Goal: Task Accomplishment & Management: Complete application form

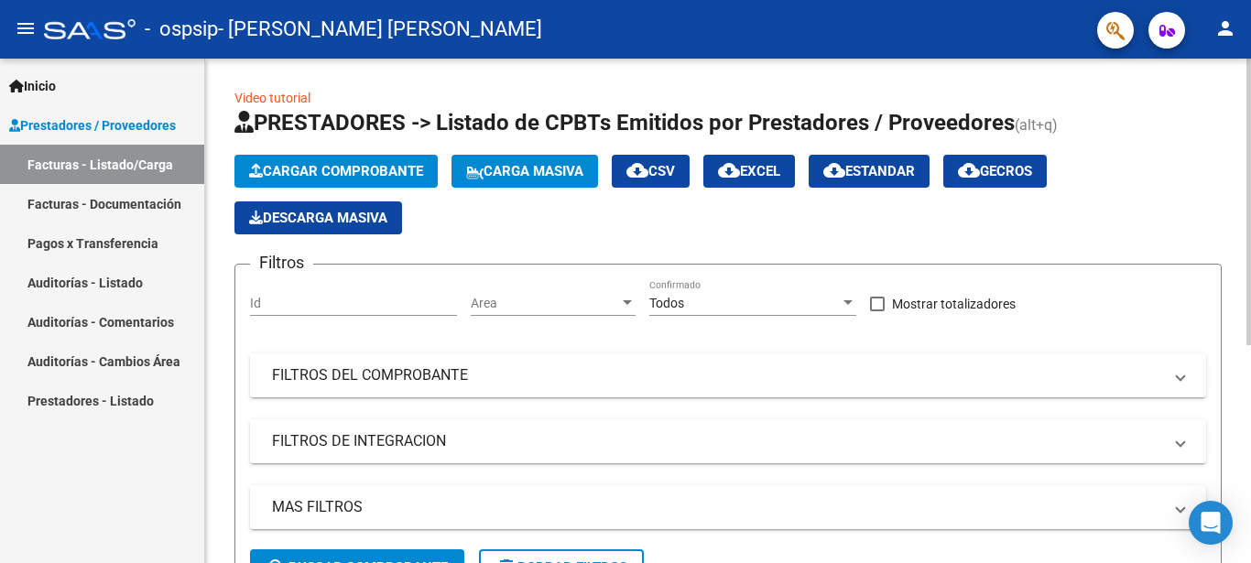
click at [360, 166] on span "Cargar Comprobante" at bounding box center [336, 171] width 174 height 16
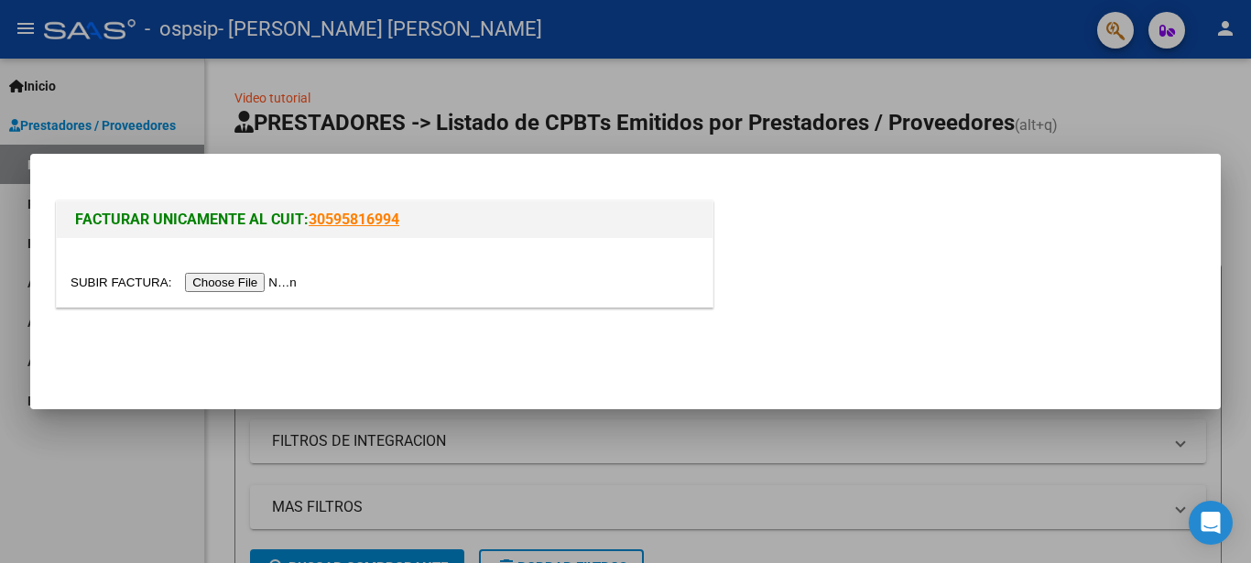
click at [232, 278] on input "file" at bounding box center [187, 282] width 232 height 19
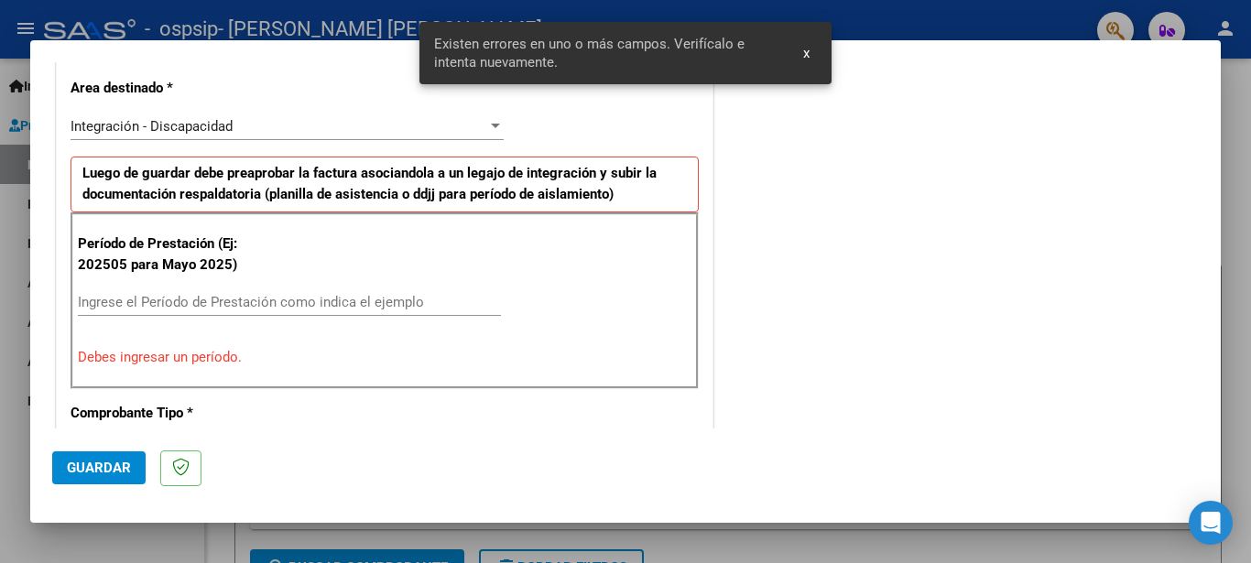
scroll to position [420, 0]
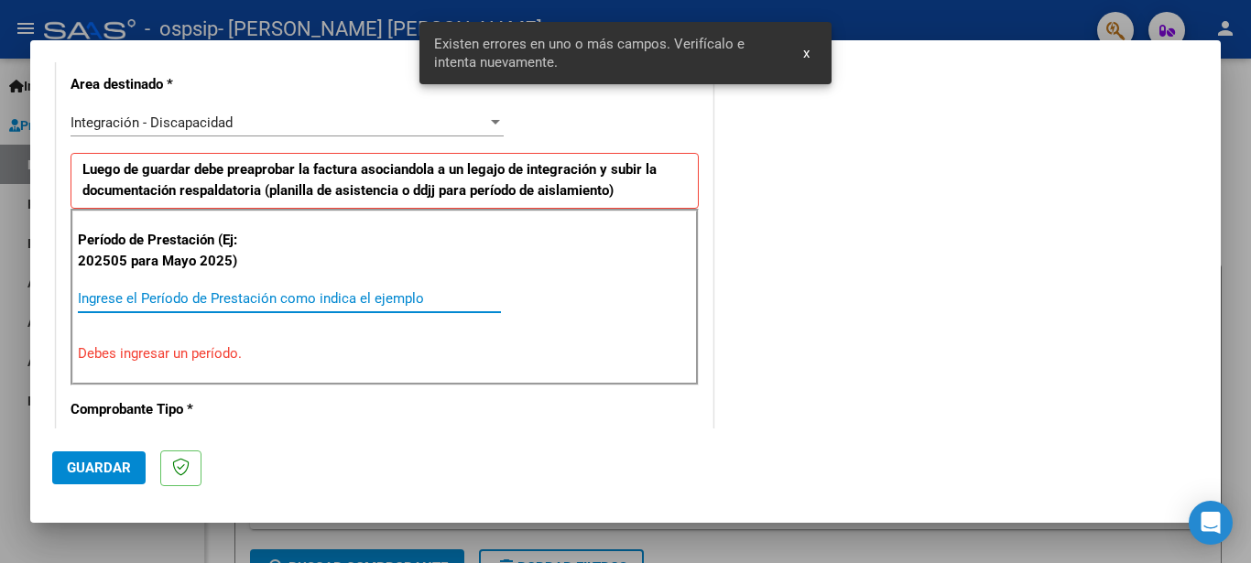
click at [342, 299] on input "Ingrese el Período de Prestación como indica el ejemplo" at bounding box center [289, 298] width 423 height 16
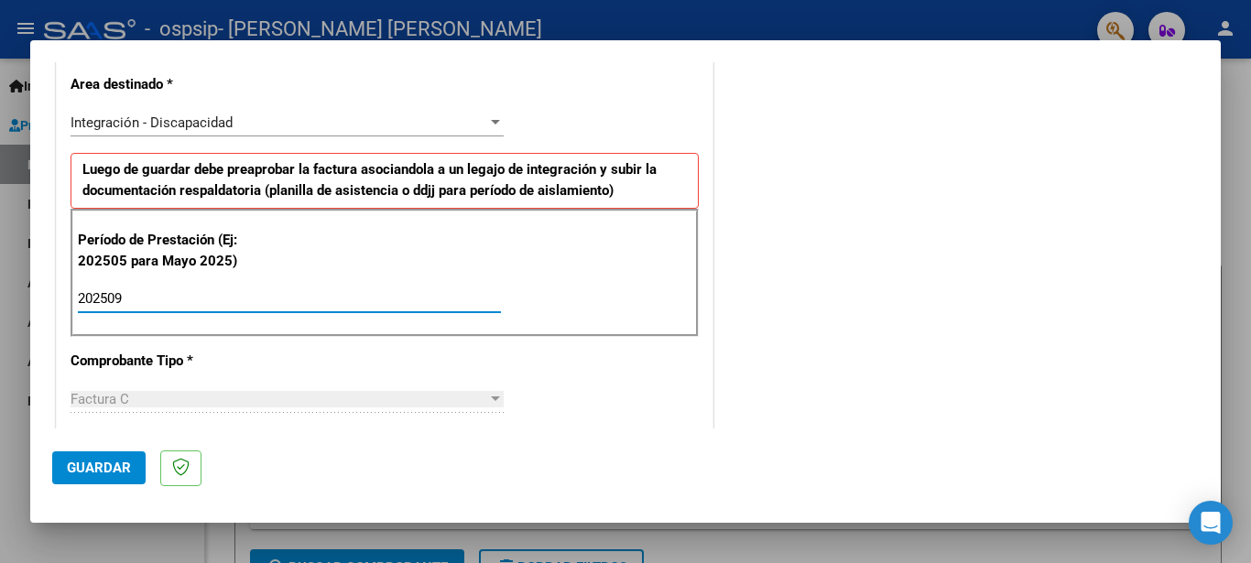
type input "202509"
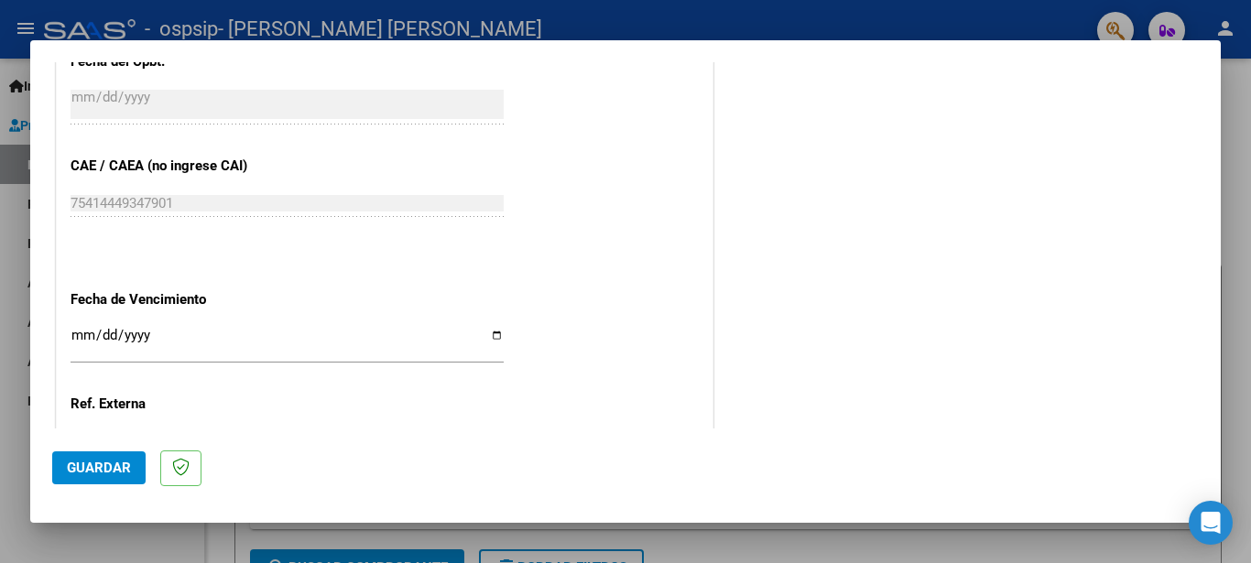
scroll to position [1153, 0]
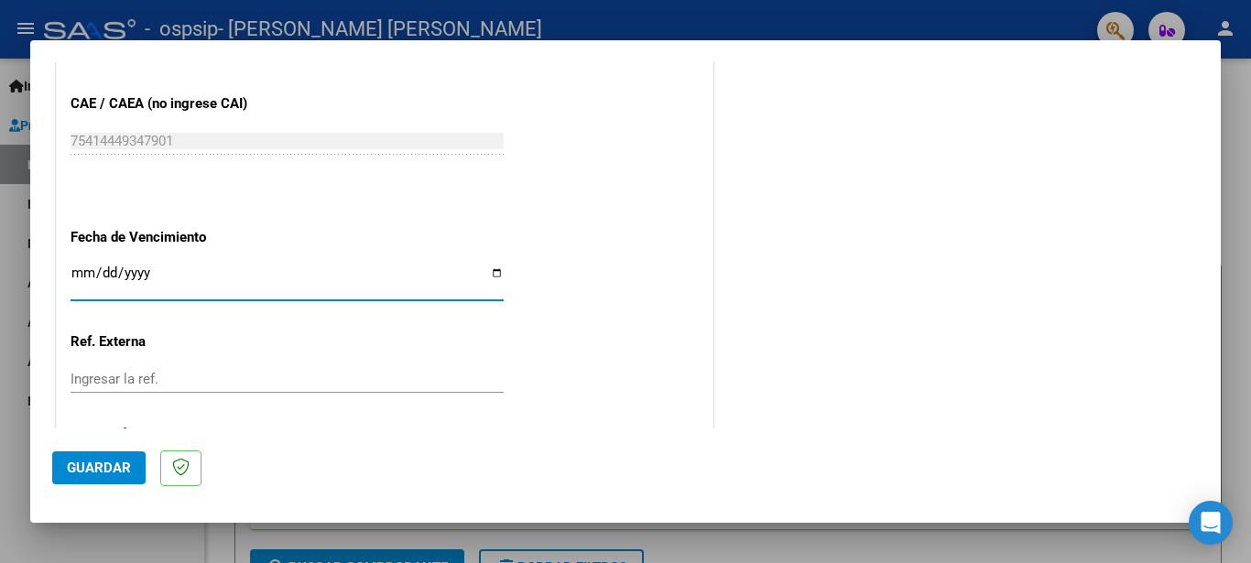
click at [488, 274] on input "Ingresar la fecha" at bounding box center [287, 280] width 433 height 29
type input "[DATE]"
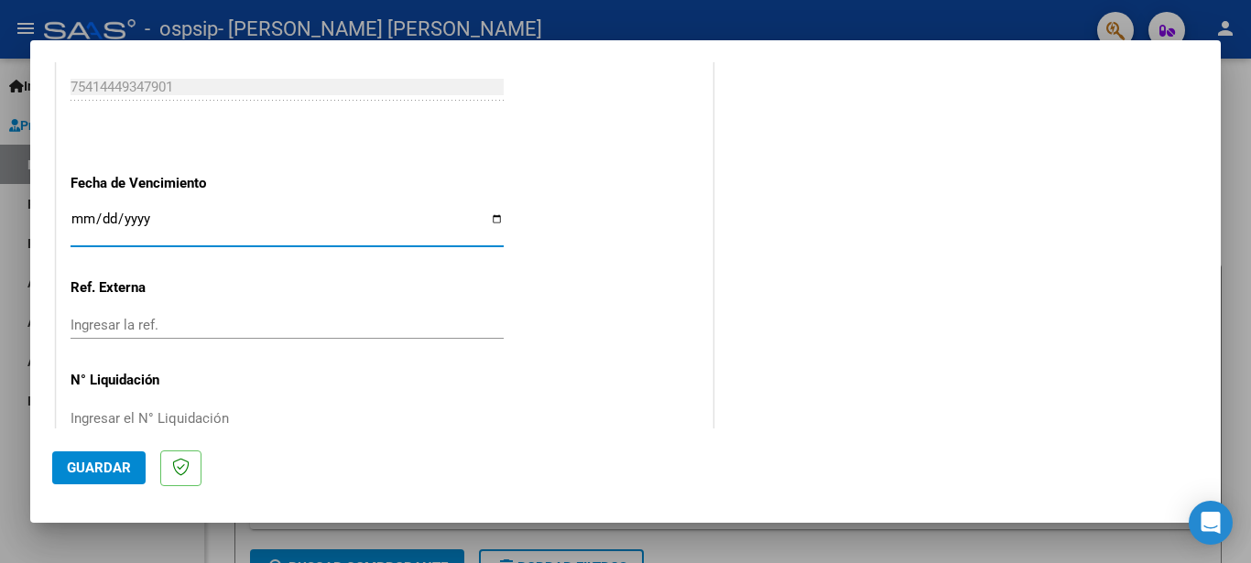
scroll to position [1246, 0]
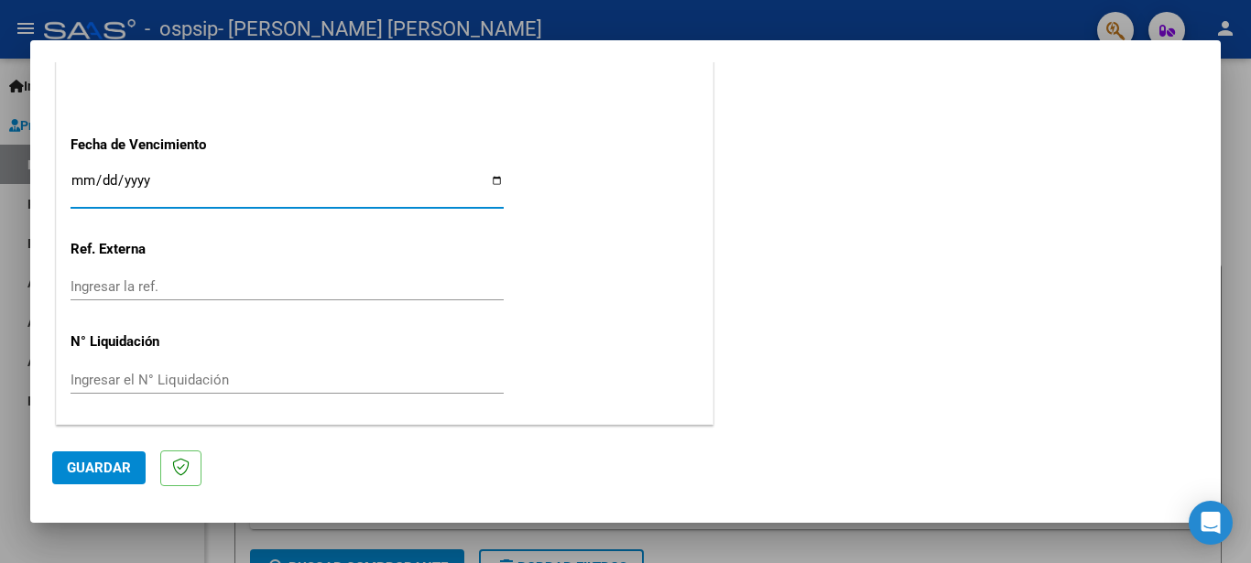
click at [114, 467] on span "Guardar" at bounding box center [99, 468] width 64 height 16
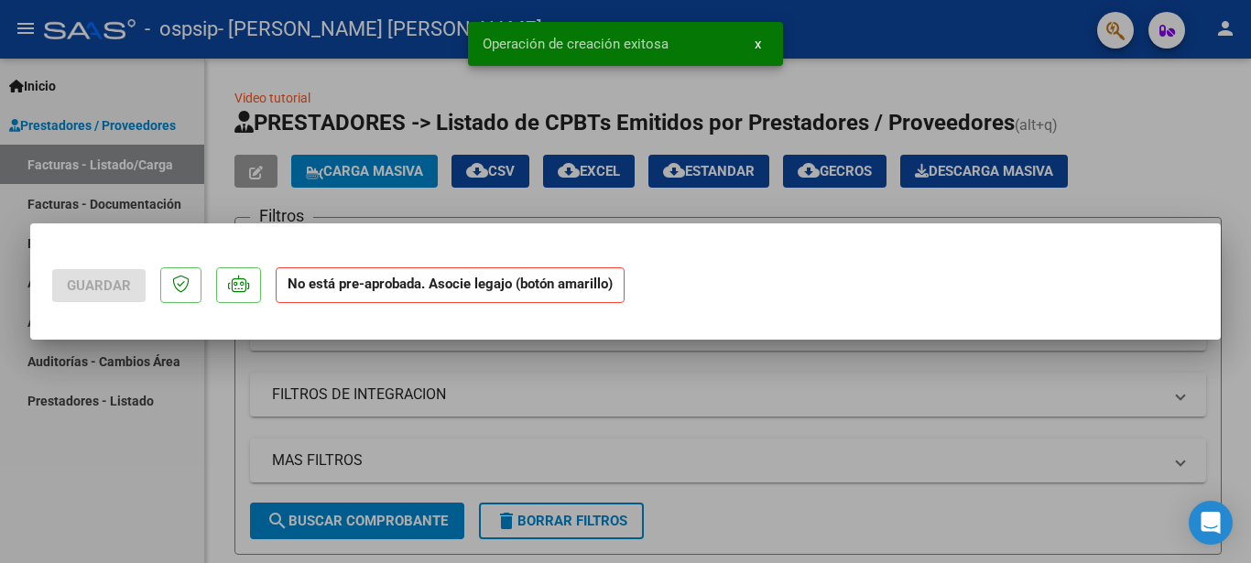
scroll to position [0, 0]
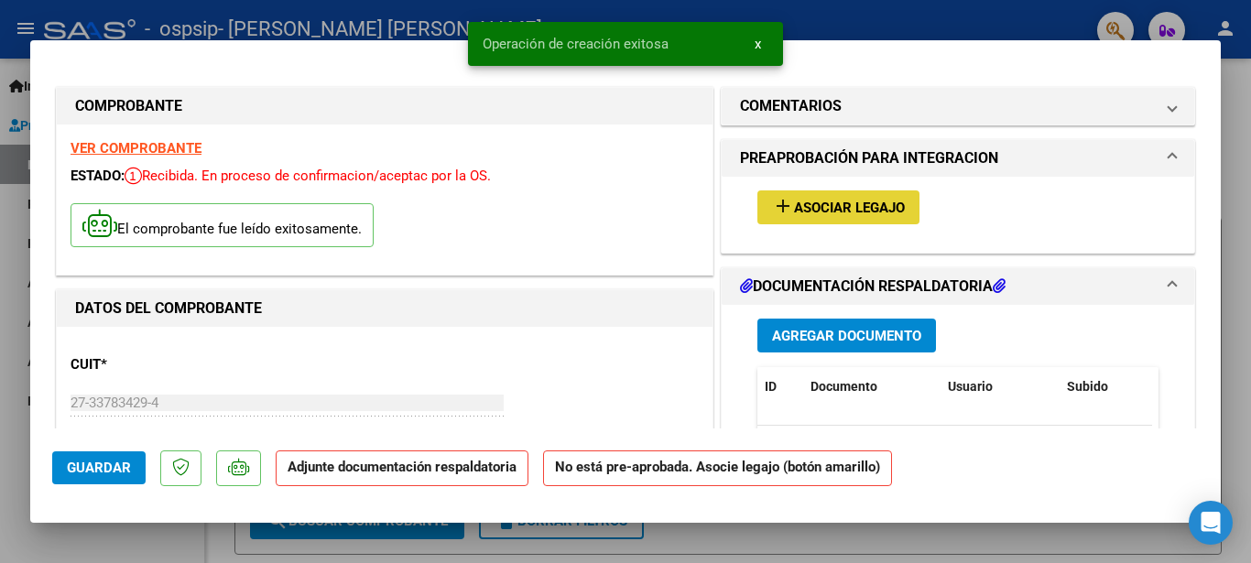
click at [810, 219] on button "add Asociar Legajo" at bounding box center [838, 208] width 162 height 34
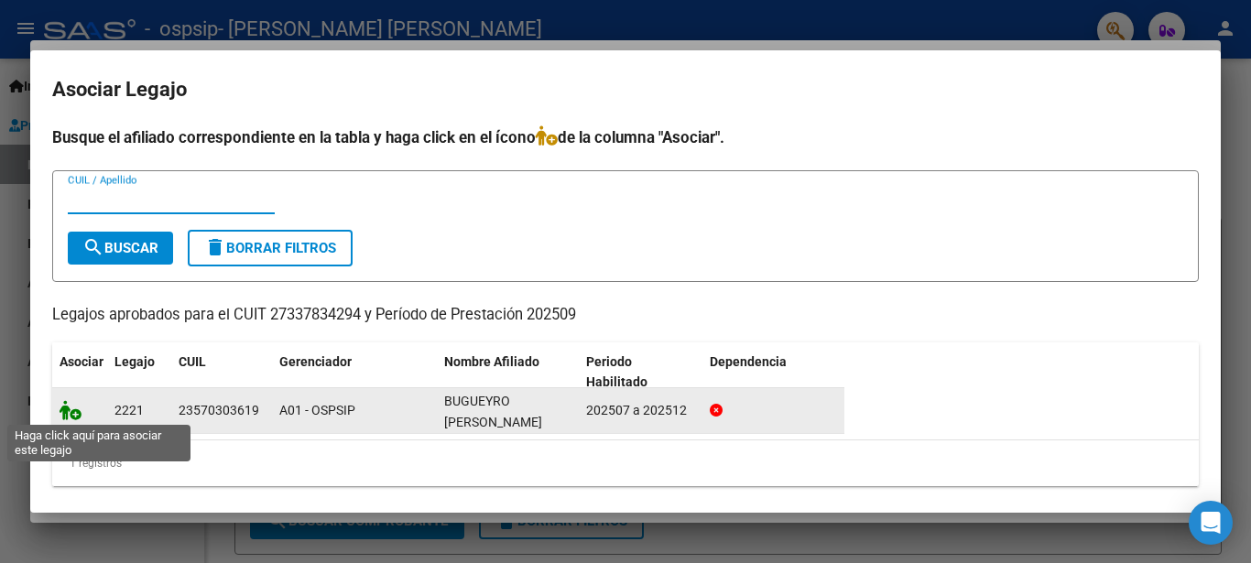
click at [75, 407] on icon at bounding box center [71, 410] width 22 height 20
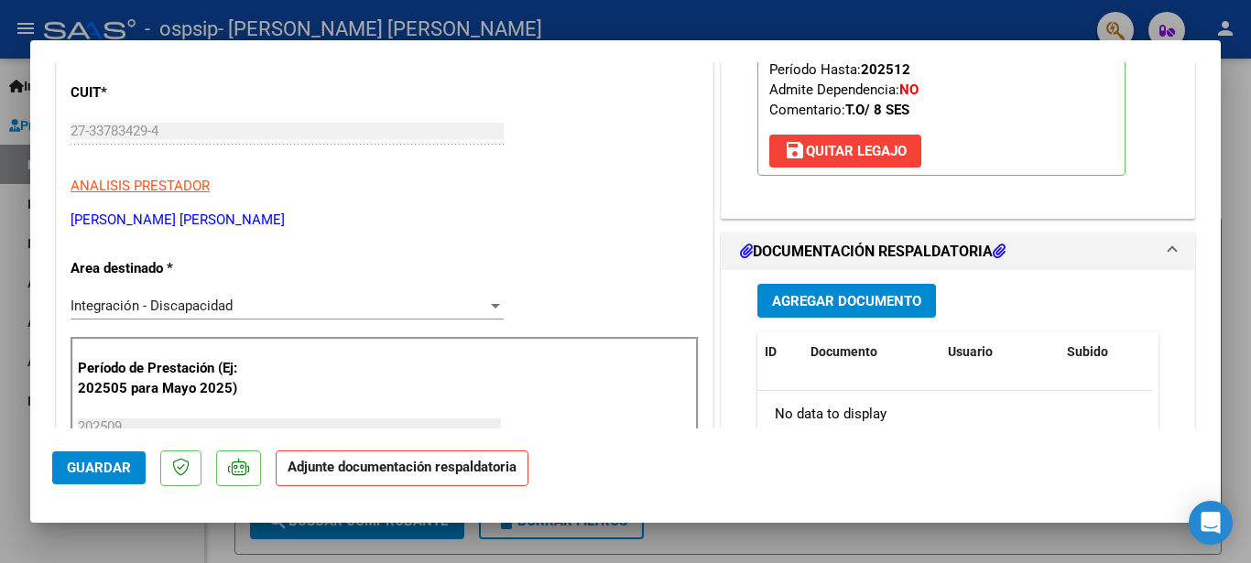
scroll to position [366, 0]
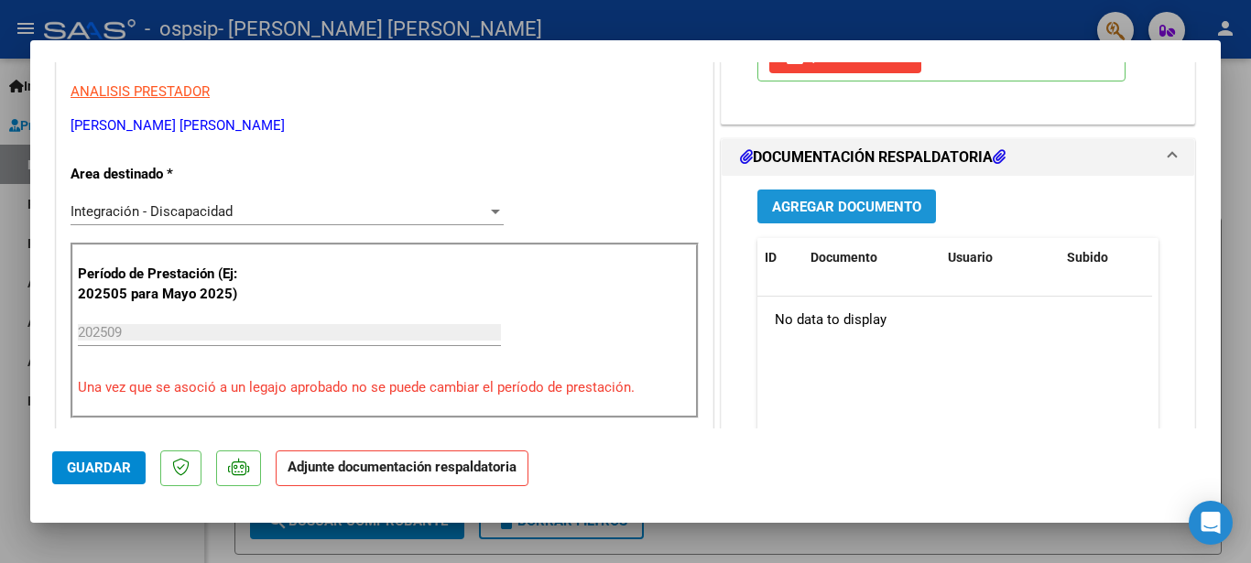
click at [858, 200] on span "Agregar Documento" at bounding box center [846, 207] width 149 height 16
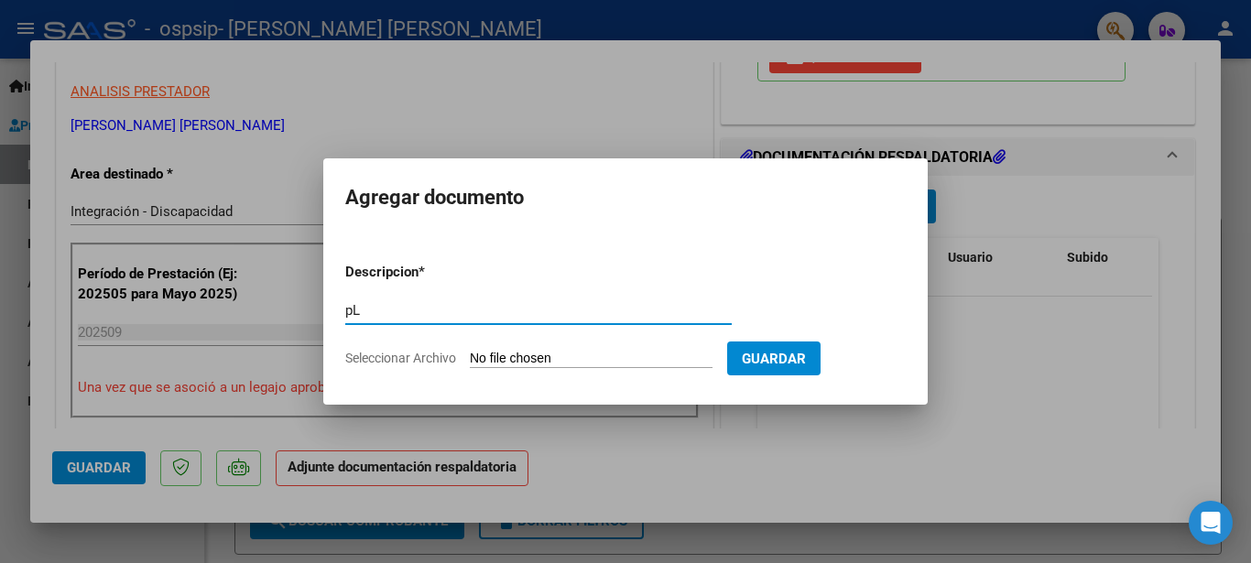
type input "p"
type input "Planilla Asistencia Sep 2025 TO- Bugueyro"
click at [619, 356] on input "Seleccionar Archivo" at bounding box center [591, 359] width 243 height 17
type input "C:\fakepath\Planilla Asistencia TO Septiembre 2025- Bugueyro Santiago.pdf"
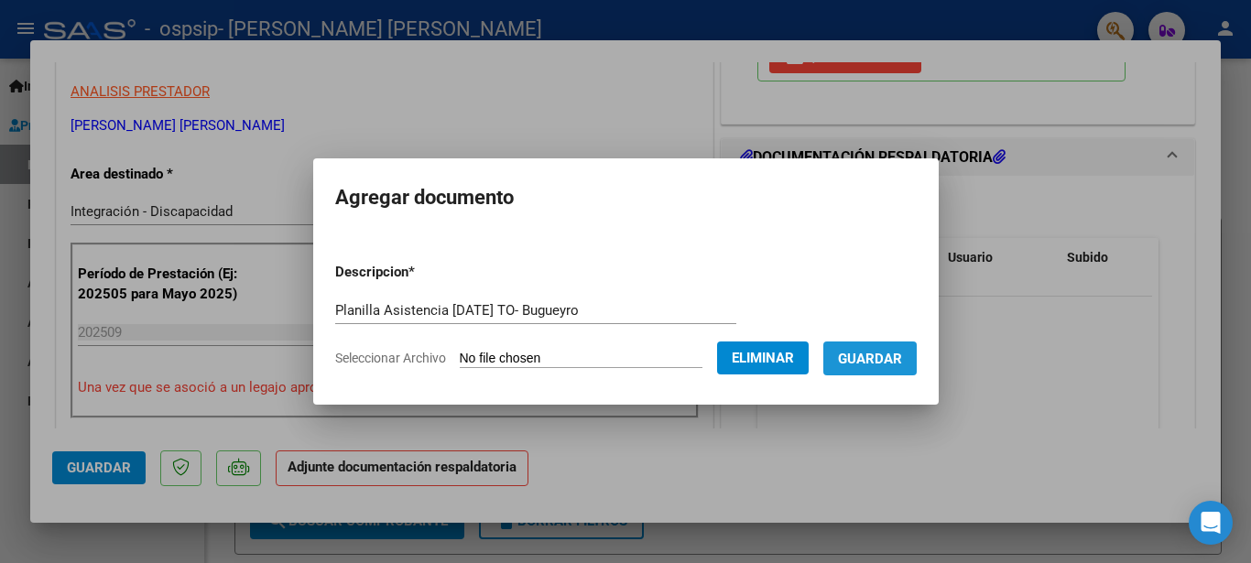
click at [889, 361] on span "Guardar" at bounding box center [870, 359] width 64 height 16
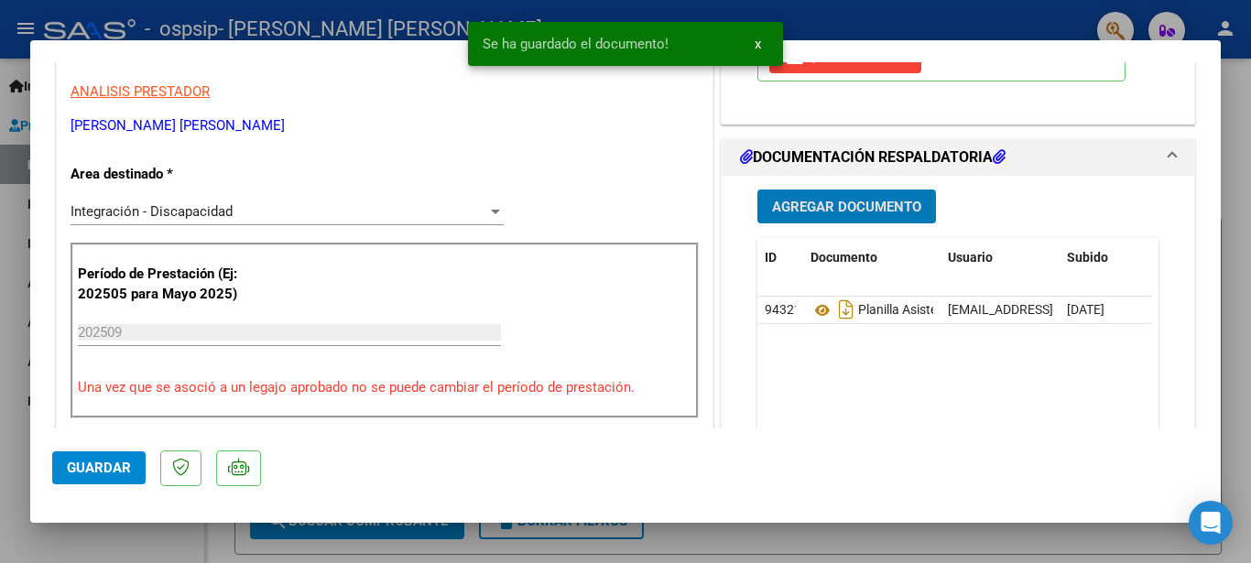
click at [114, 472] on span "Guardar" at bounding box center [99, 468] width 64 height 16
click at [757, 38] on span "x" at bounding box center [758, 44] width 6 height 16
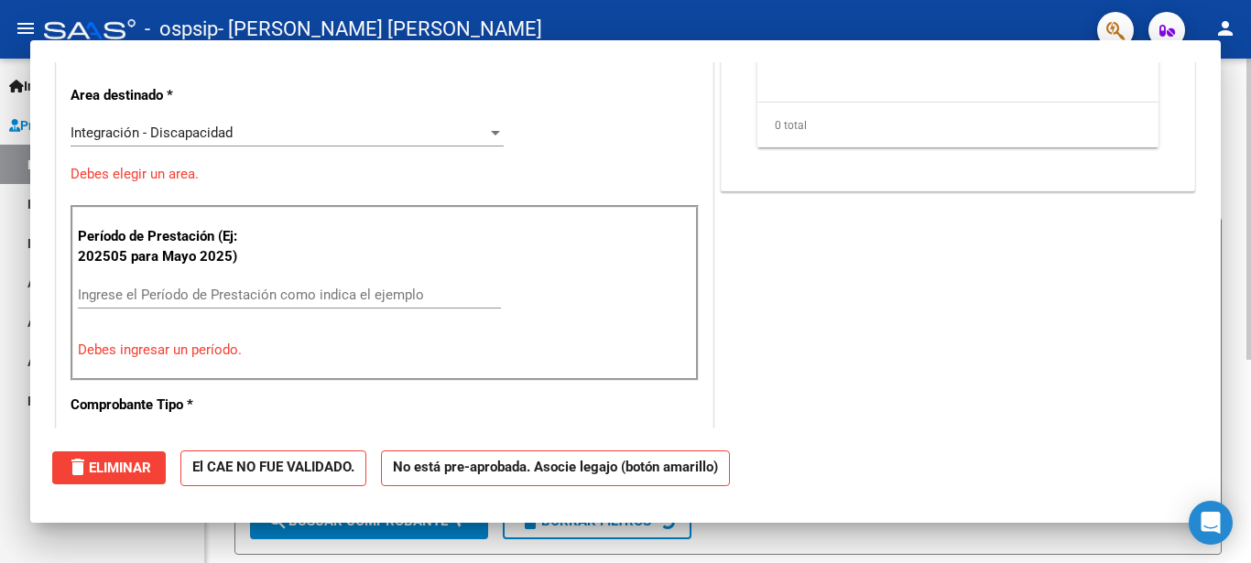
scroll to position [0, 0]
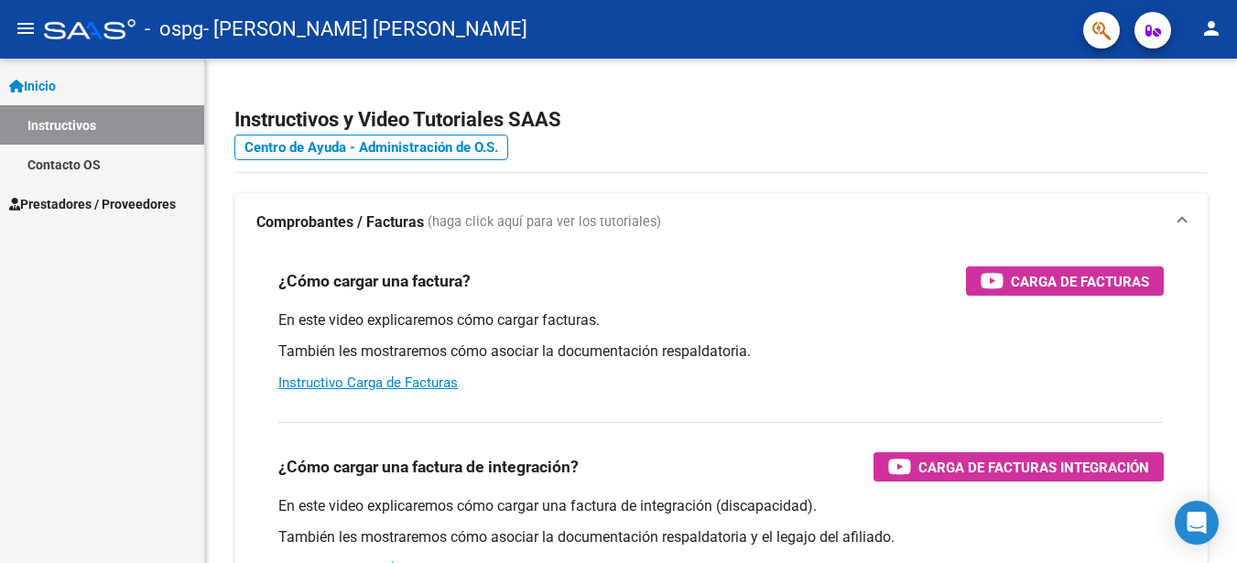
click at [447, 342] on p "También les mostraremos cómo asociar la documentación respaldatoria." at bounding box center [721, 352] width 886 height 20
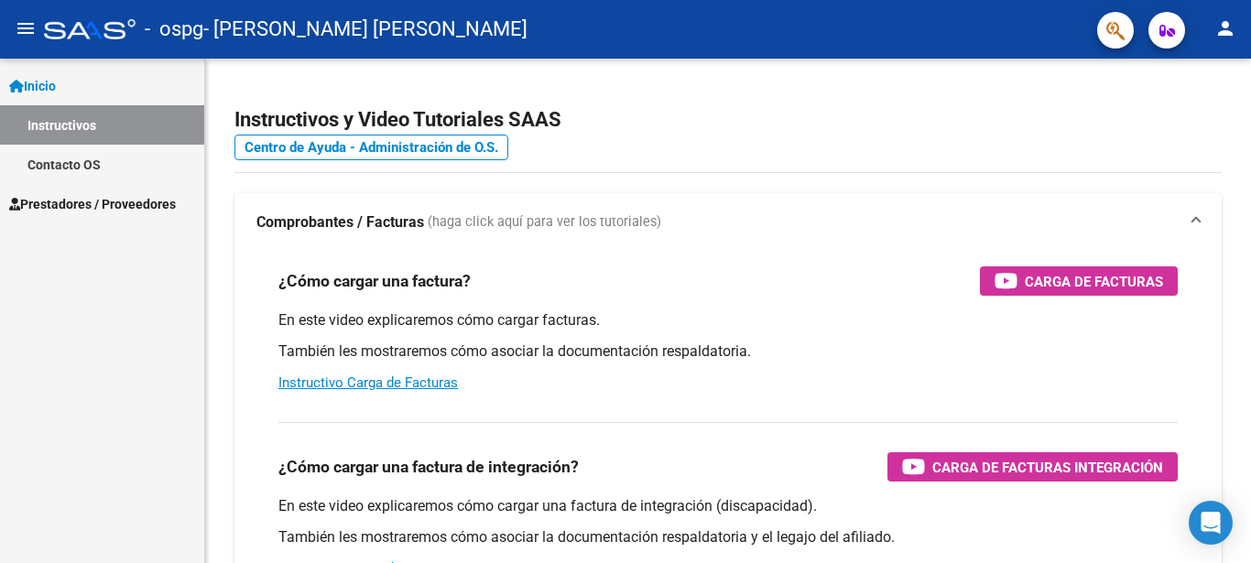
click at [111, 207] on span "Prestadores / Proveedores" at bounding box center [92, 204] width 167 height 20
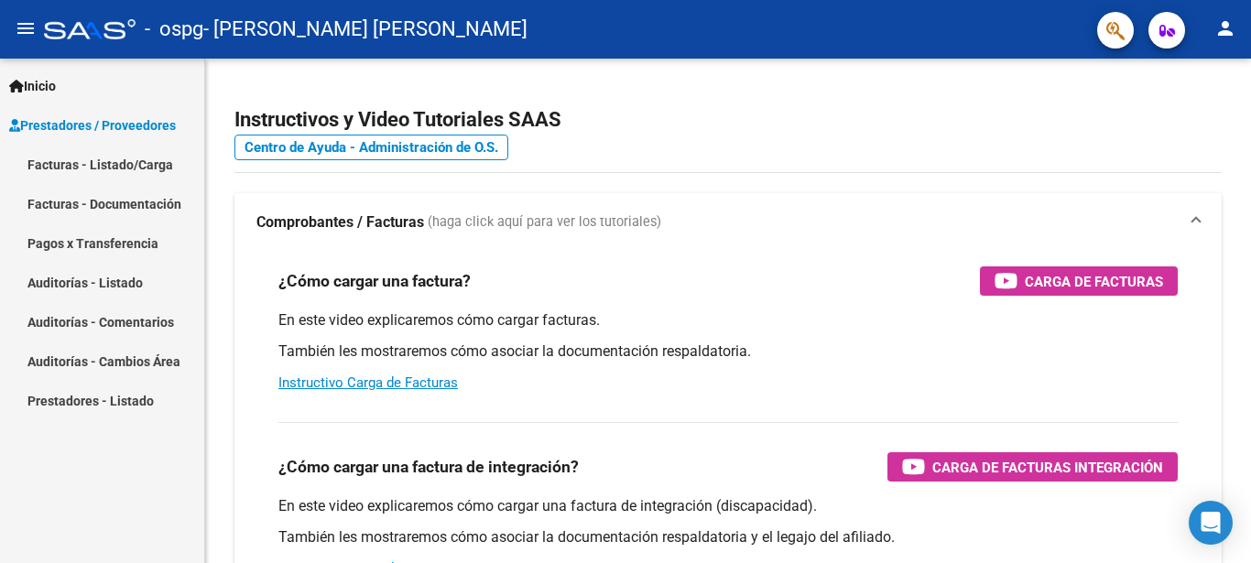
click at [150, 158] on link "Facturas - Listado/Carga" at bounding box center [102, 164] width 204 height 39
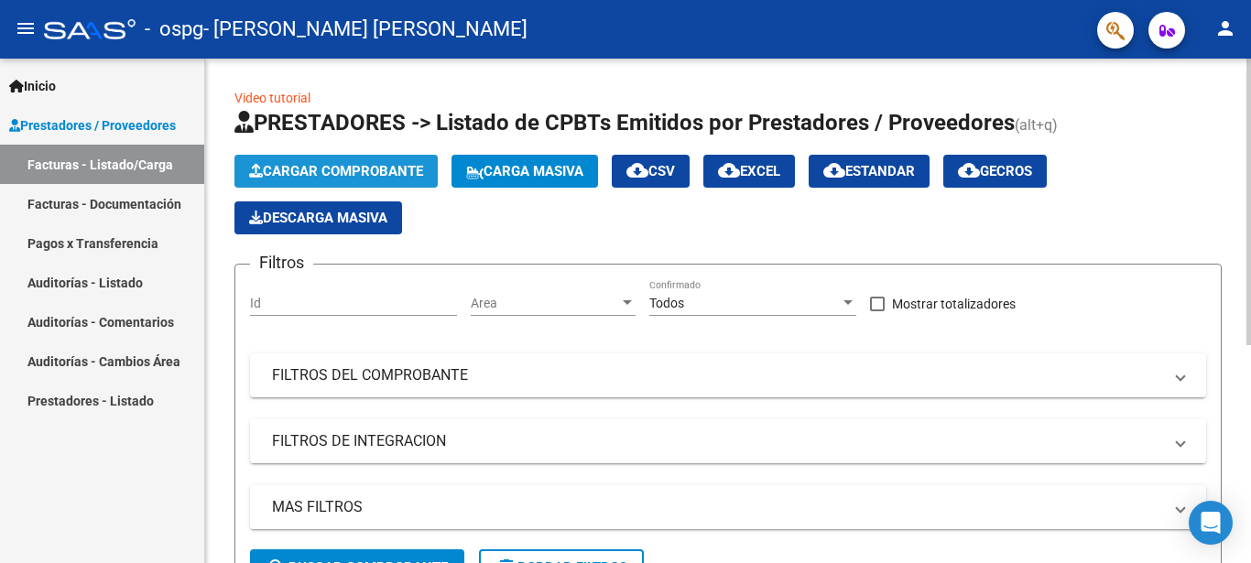
click at [346, 171] on span "Cargar Comprobante" at bounding box center [336, 171] width 174 height 16
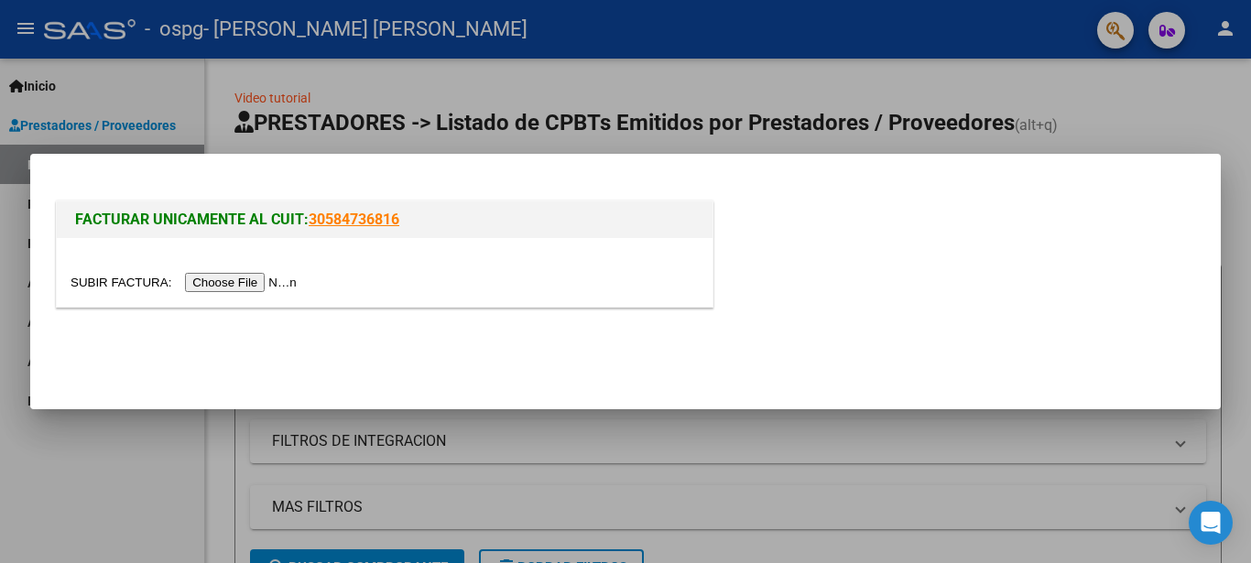
click at [264, 286] on input "file" at bounding box center [187, 282] width 232 height 19
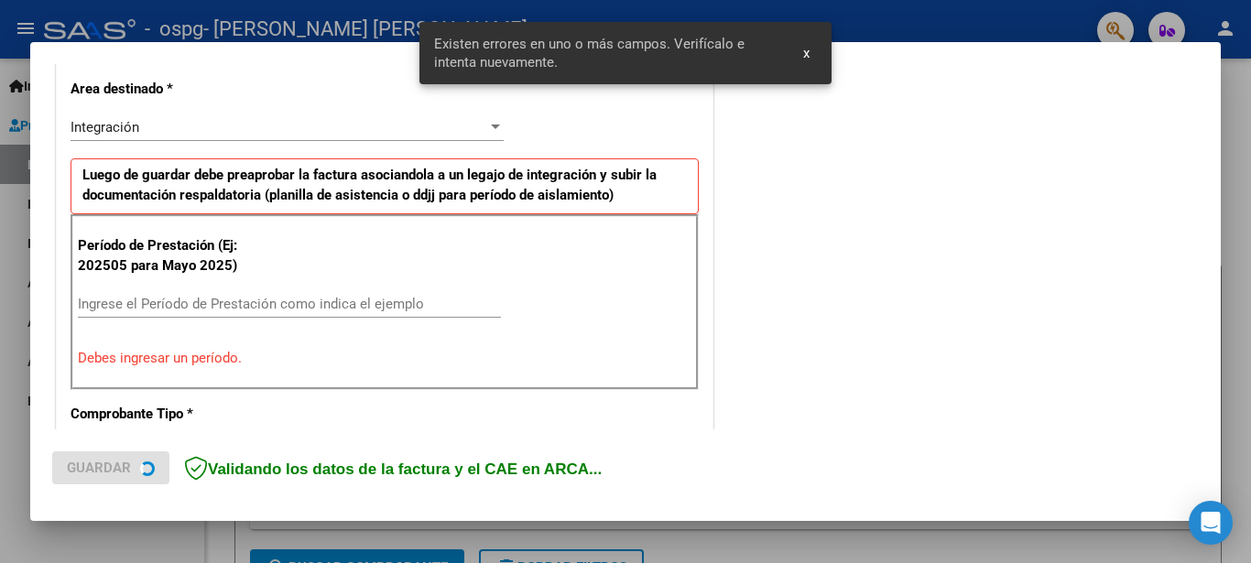
scroll to position [420, 0]
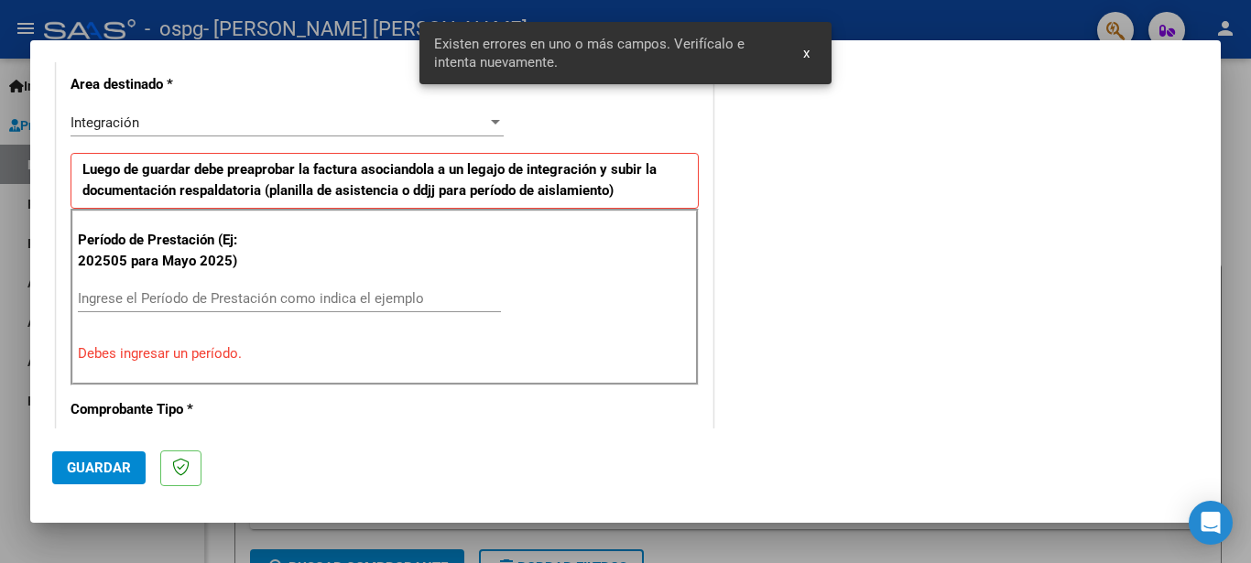
click at [319, 297] on input "Ingrese el Período de Prestación como indica el ejemplo" at bounding box center [289, 298] width 423 height 16
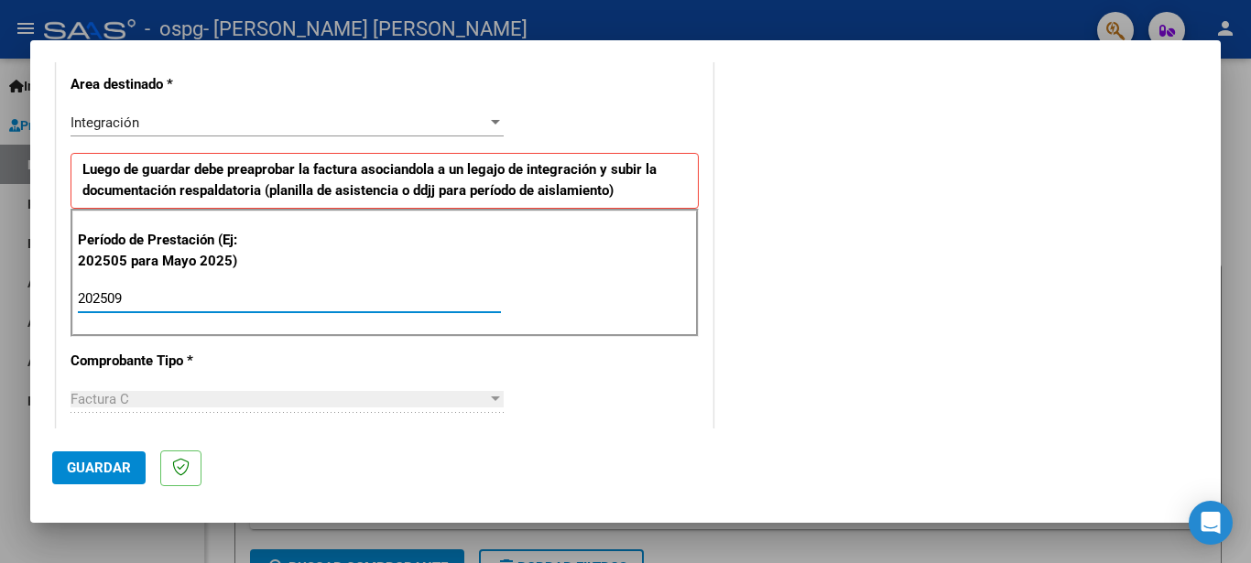
type input "202509"
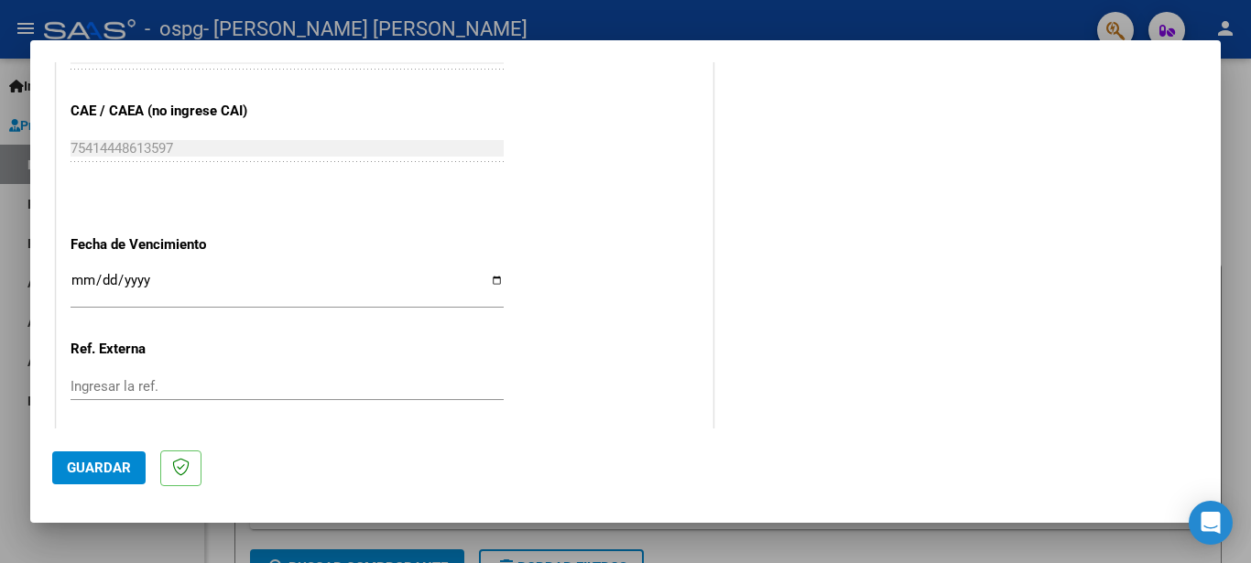
scroll to position [1153, 0]
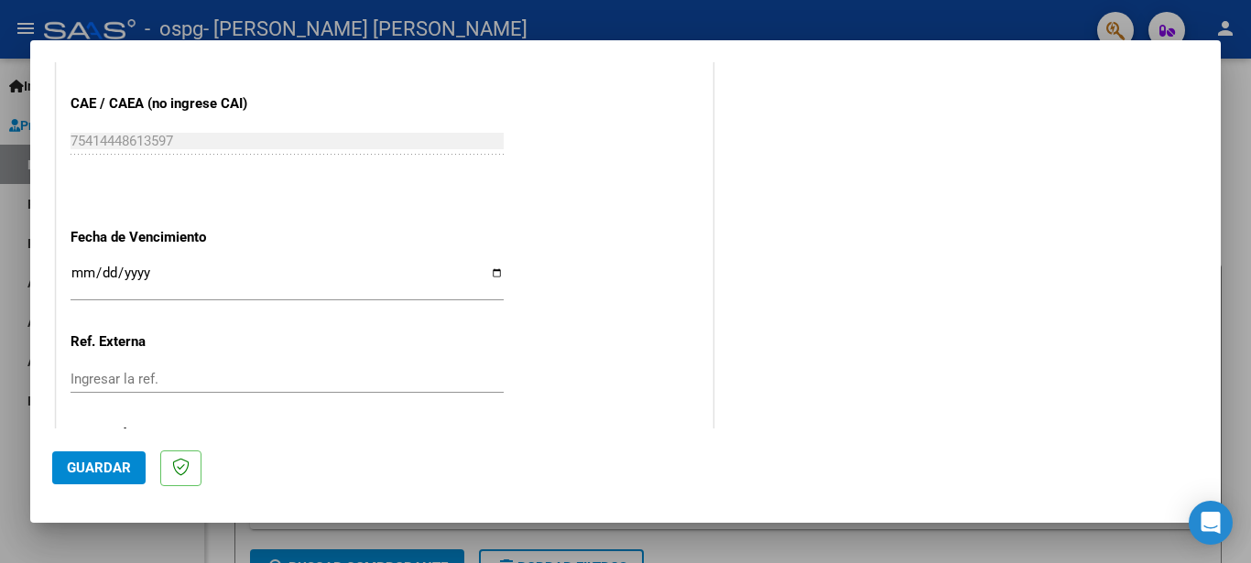
click at [495, 274] on input "Ingresar la fecha" at bounding box center [287, 280] width 433 height 29
type input "[DATE]"
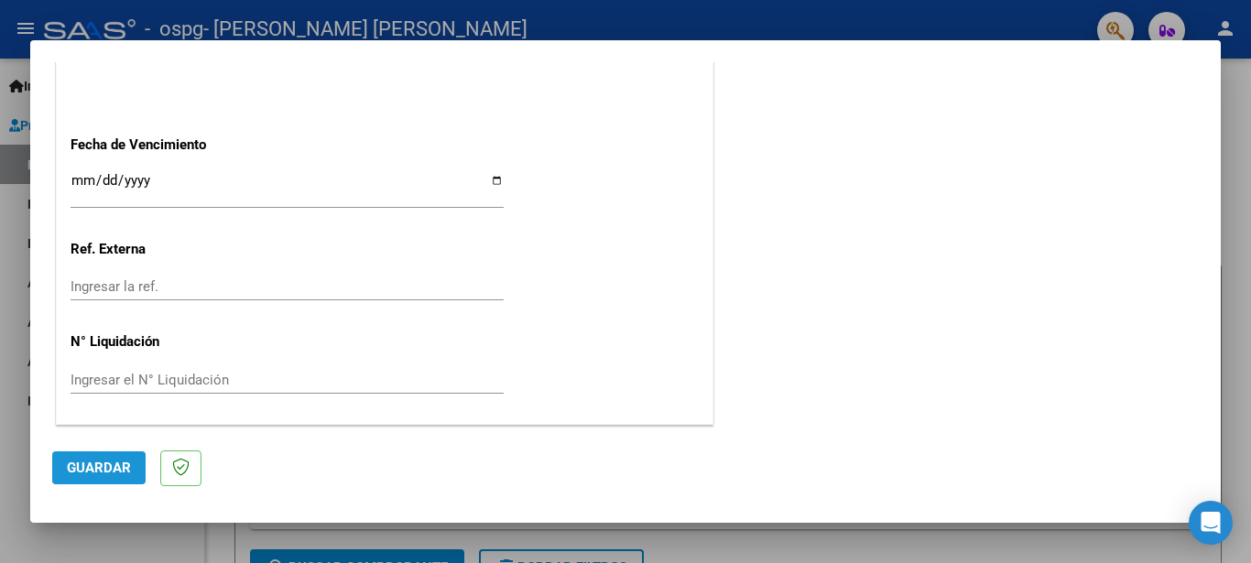
click at [104, 466] on span "Guardar" at bounding box center [99, 468] width 64 height 16
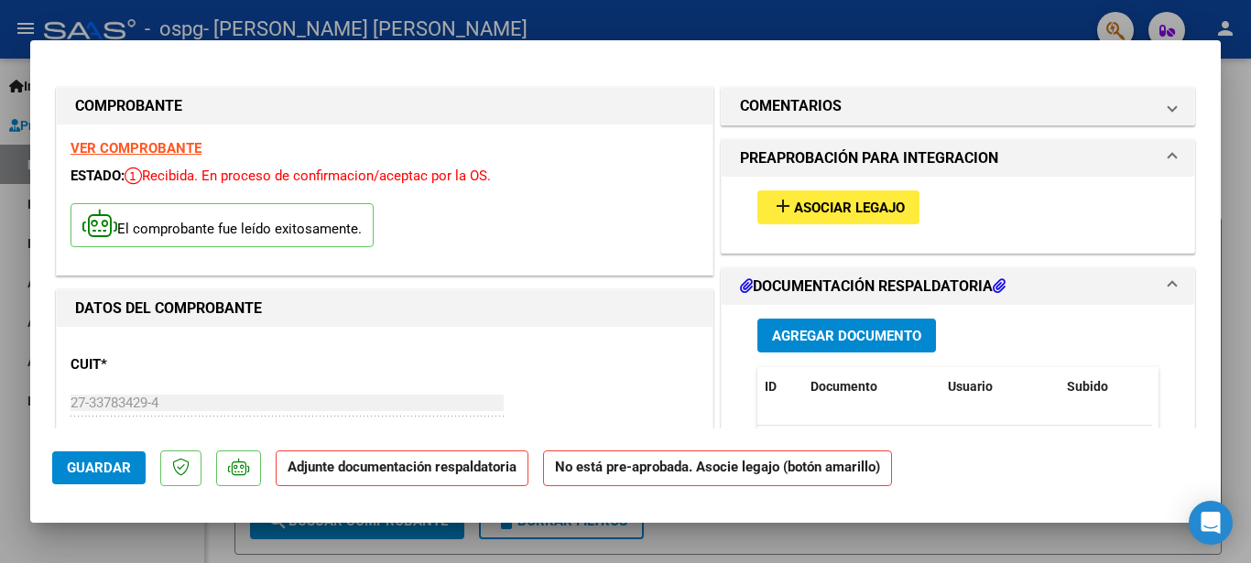
click at [868, 206] on span "Asociar Legajo" at bounding box center [849, 208] width 111 height 16
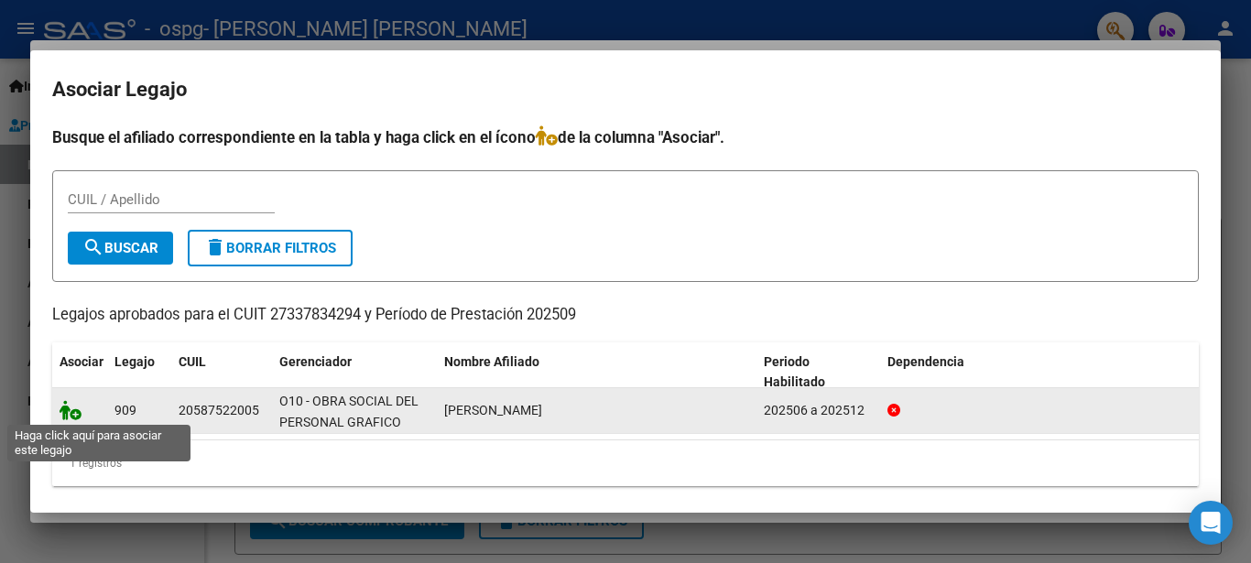
click at [73, 413] on icon at bounding box center [71, 410] width 22 height 20
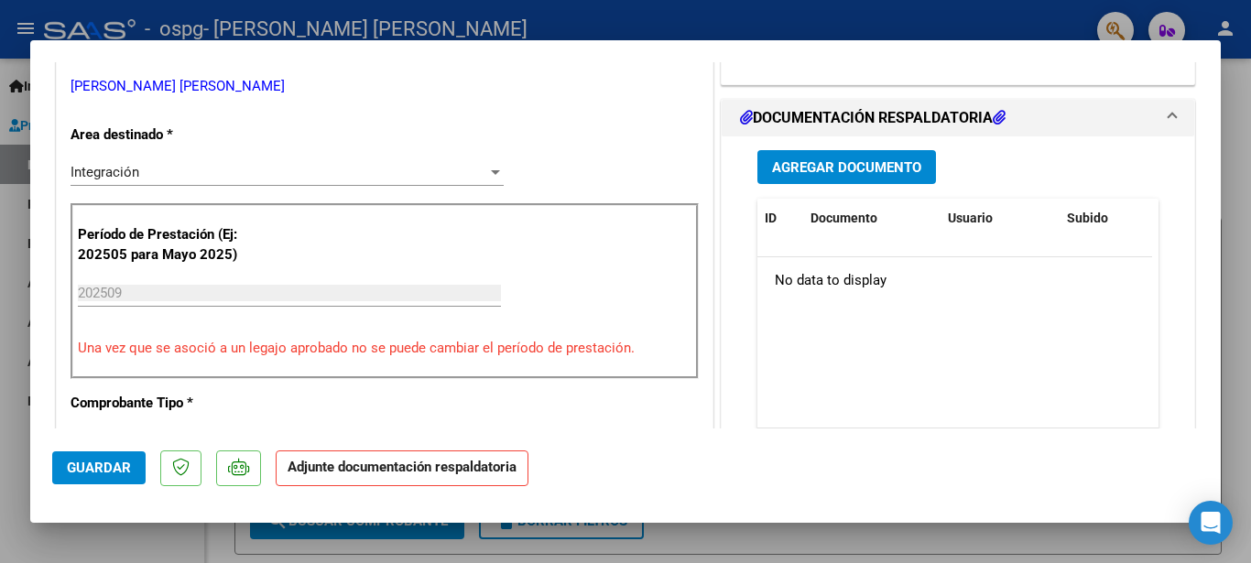
scroll to position [458, 0]
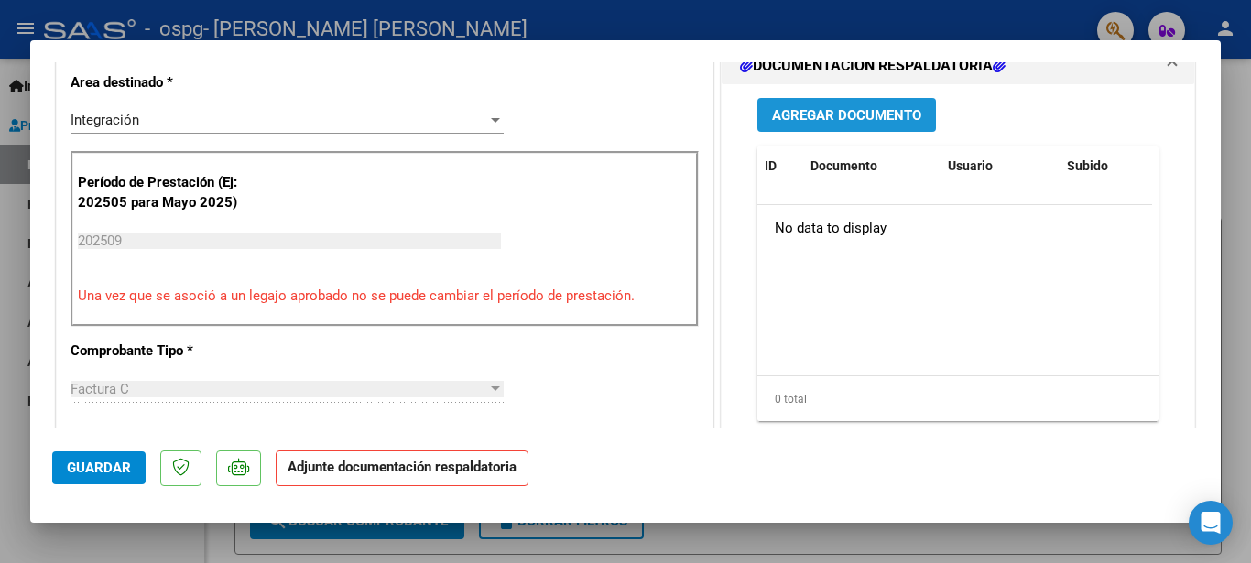
click at [888, 114] on span "Agregar Documento" at bounding box center [846, 115] width 149 height 16
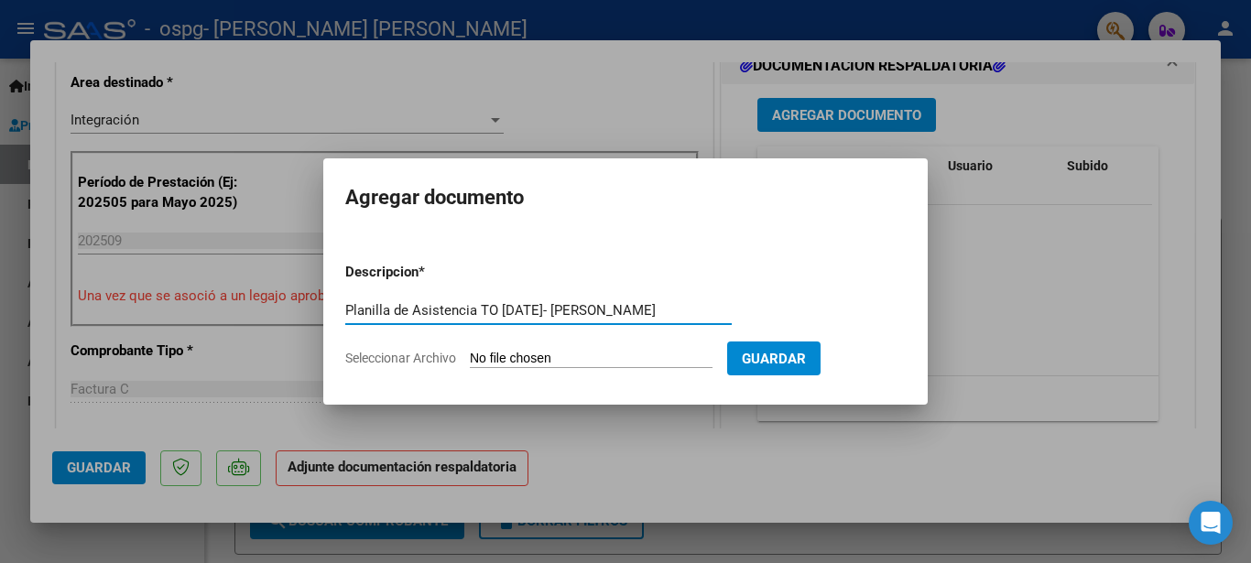
type input "Planilla de Asistencia TO Sep 2025- Dylan Paz"
click at [619, 358] on input "Seleccionar Archivo" at bounding box center [591, 359] width 243 height 17
type input "C:\fakepath\Planilla Asistencia TO Septiembre 2025- Dylan Paz.pdf"
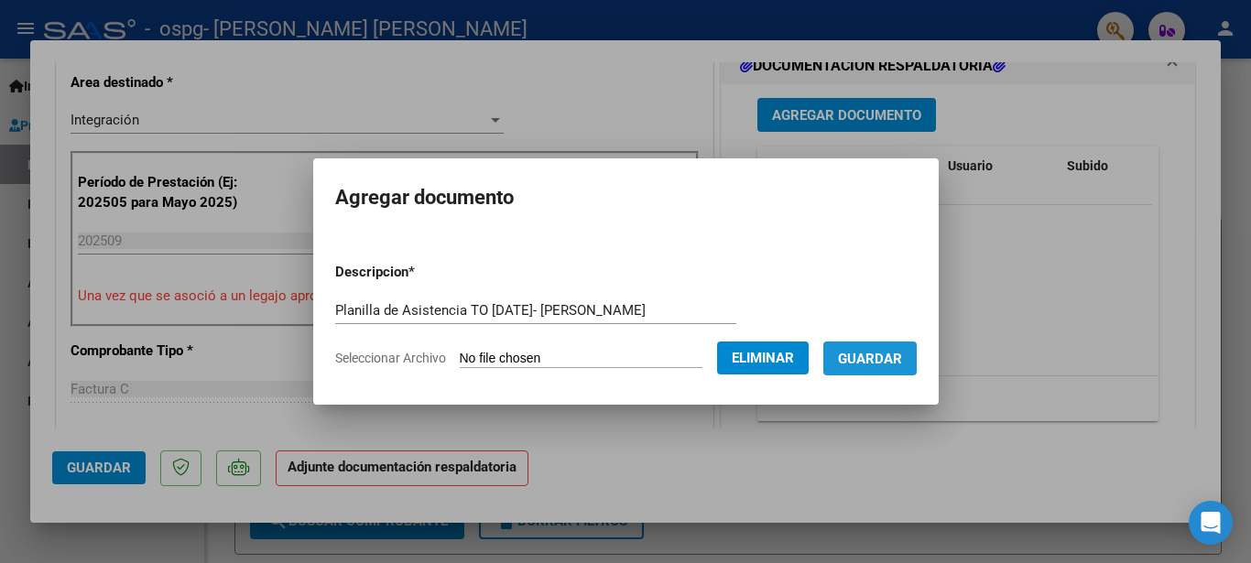
click at [894, 365] on span "Guardar" at bounding box center [870, 359] width 64 height 16
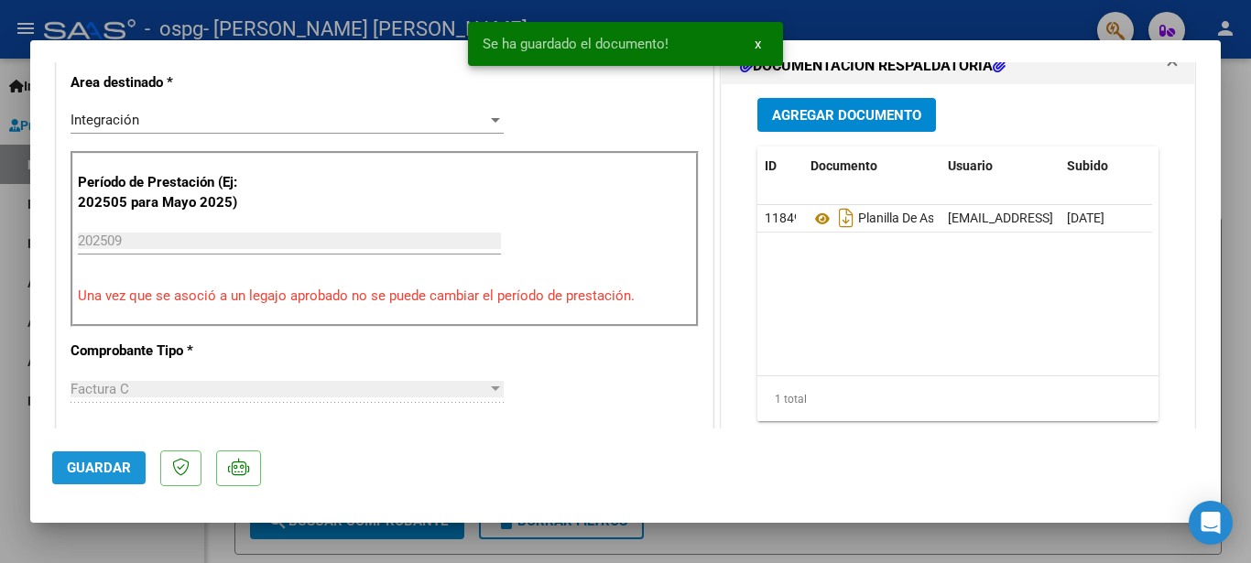
click at [115, 469] on span "Guardar" at bounding box center [99, 468] width 64 height 16
click at [760, 46] on span "x" at bounding box center [758, 44] width 6 height 16
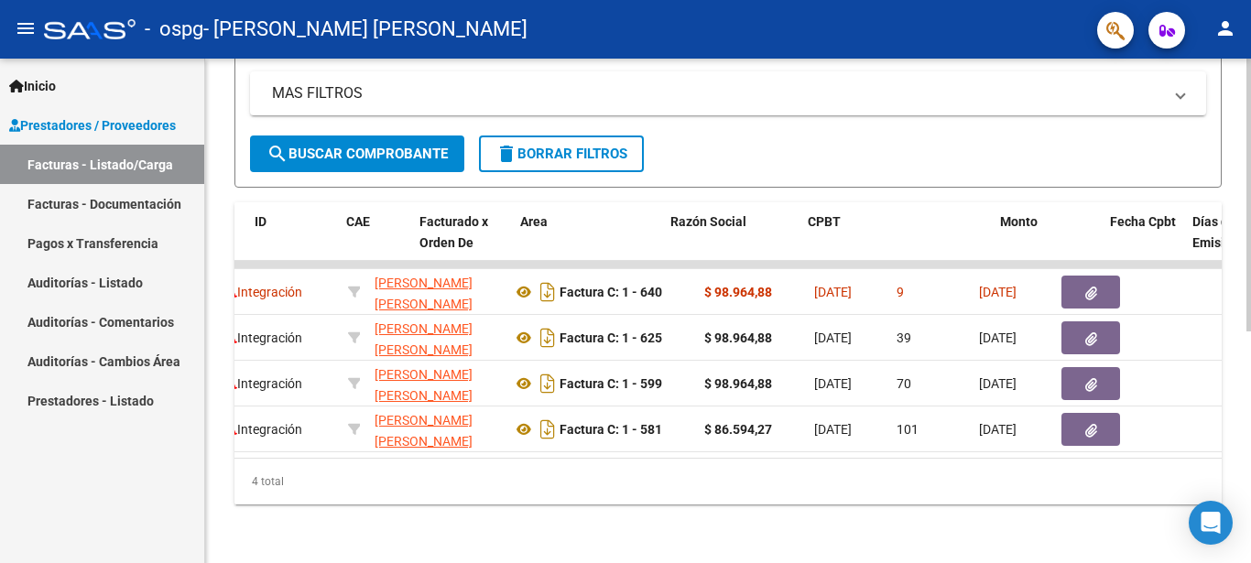
scroll to position [0, 0]
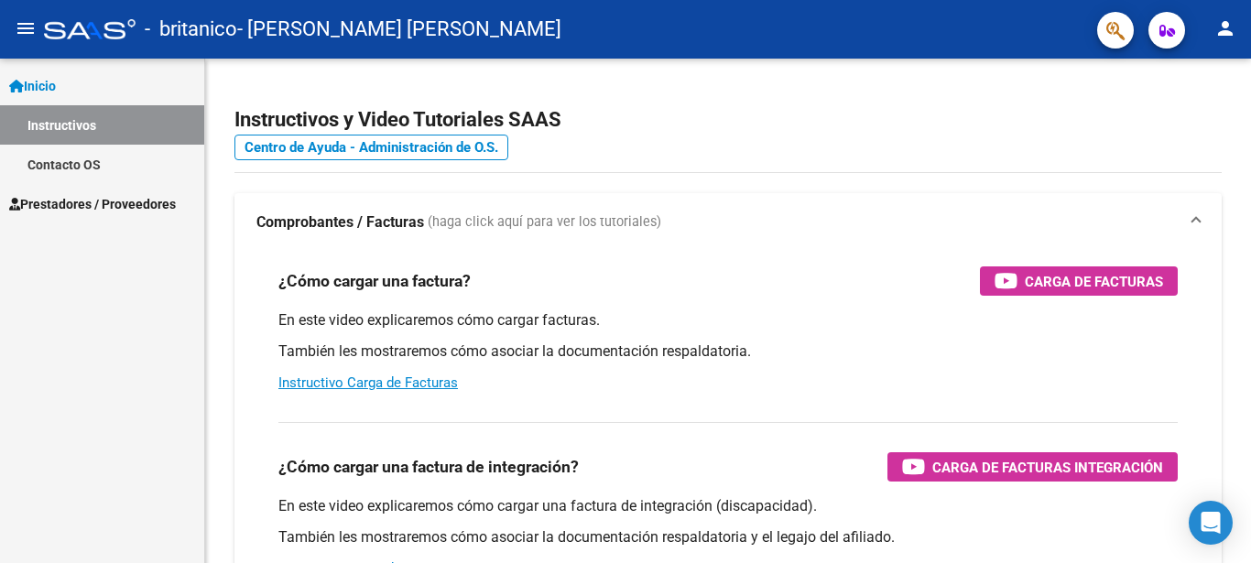
click at [125, 195] on span "Prestadores / Proveedores" at bounding box center [92, 204] width 167 height 20
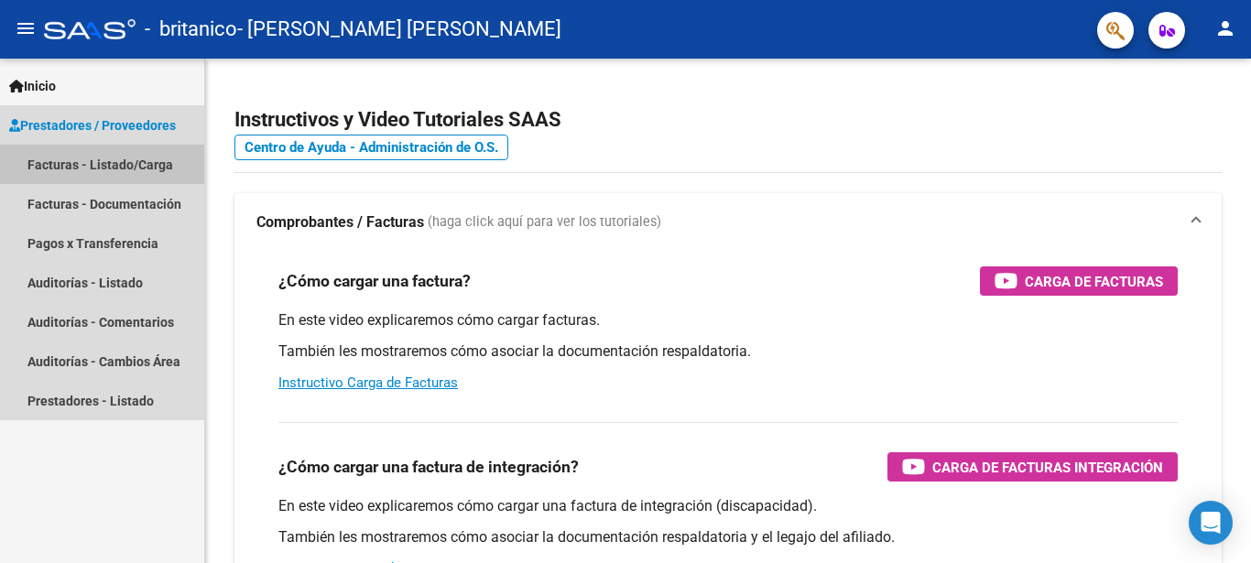
click at [138, 164] on link "Facturas - Listado/Carga" at bounding box center [102, 164] width 204 height 39
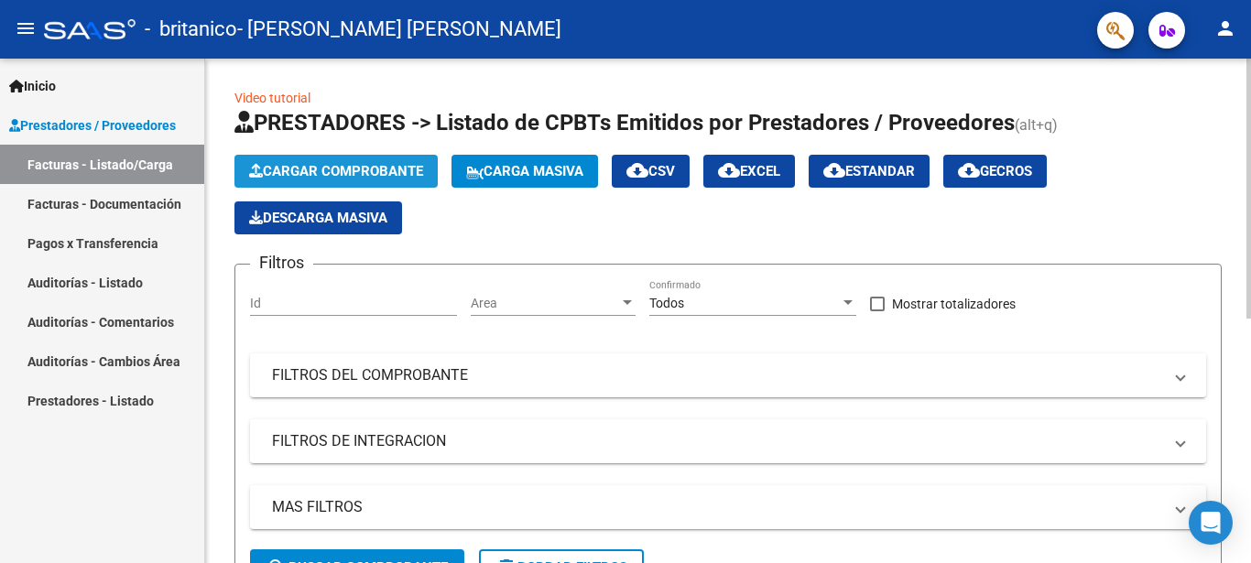
click at [319, 169] on span "Cargar Comprobante" at bounding box center [336, 171] width 174 height 16
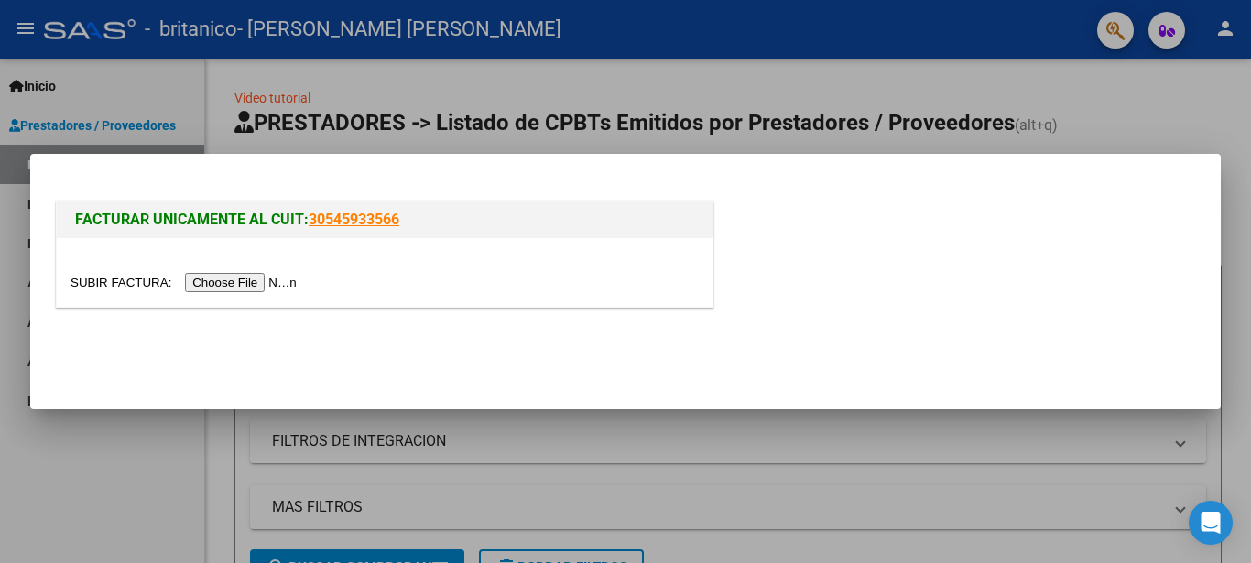
click at [251, 280] on input "file" at bounding box center [187, 282] width 232 height 19
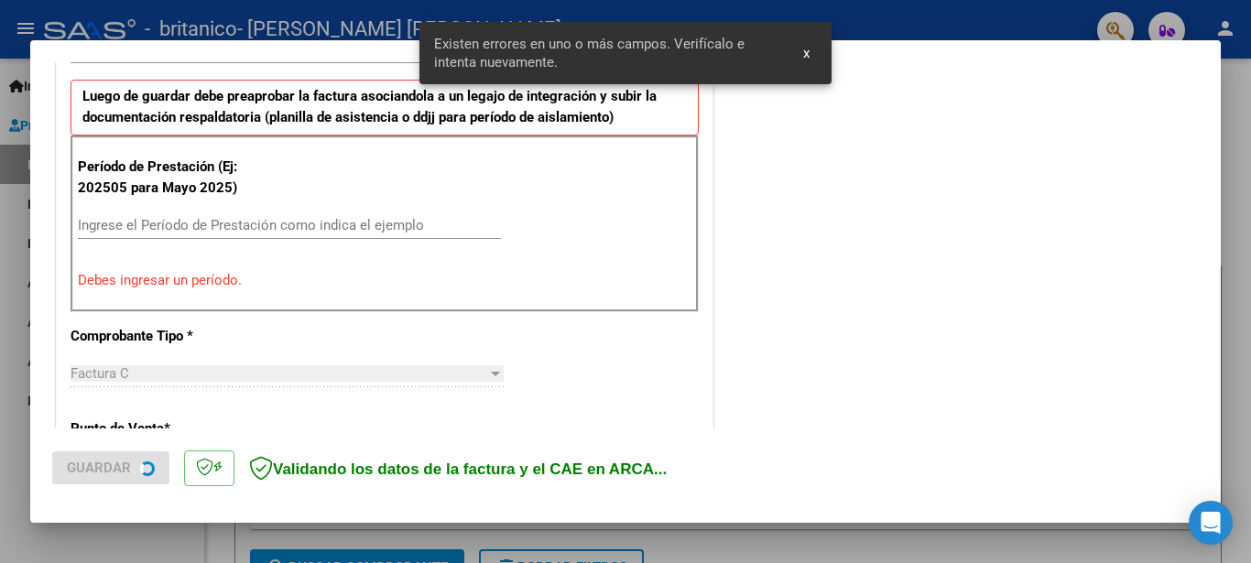
scroll to position [547, 0]
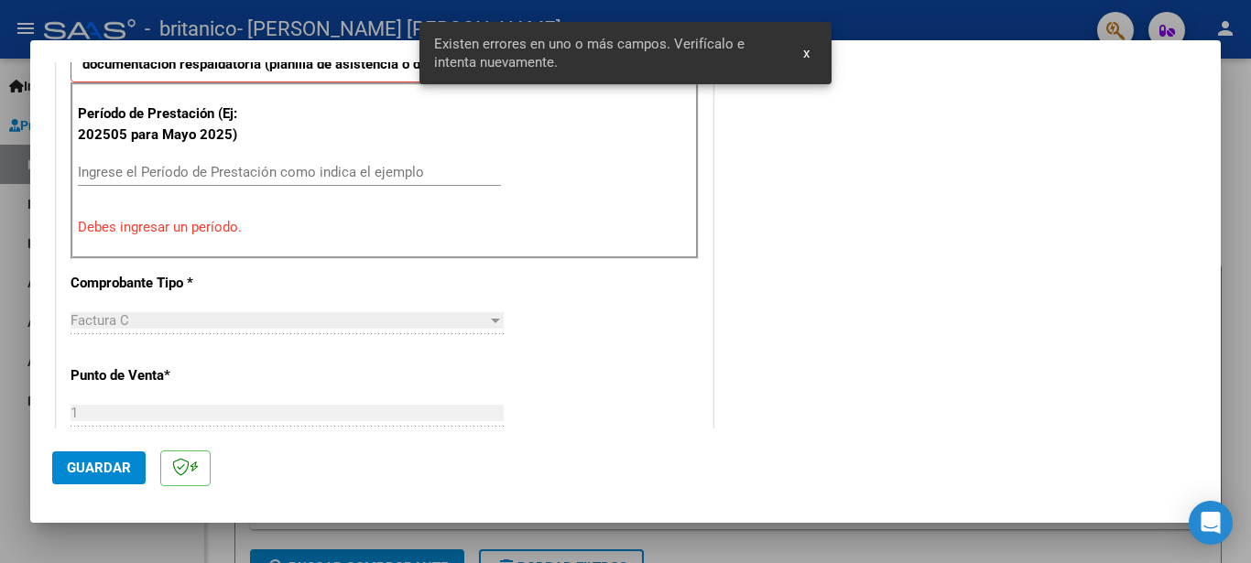
click at [234, 169] on input "Ingrese el Período de Prestación como indica el ejemplo" at bounding box center [289, 172] width 423 height 16
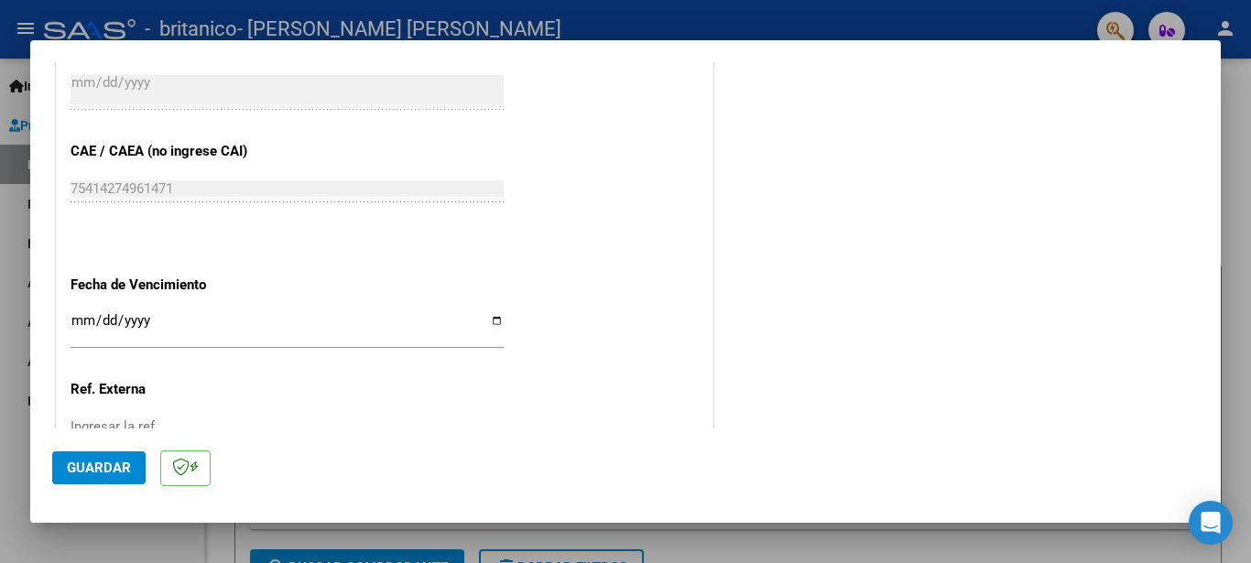
scroll to position [1188, 0]
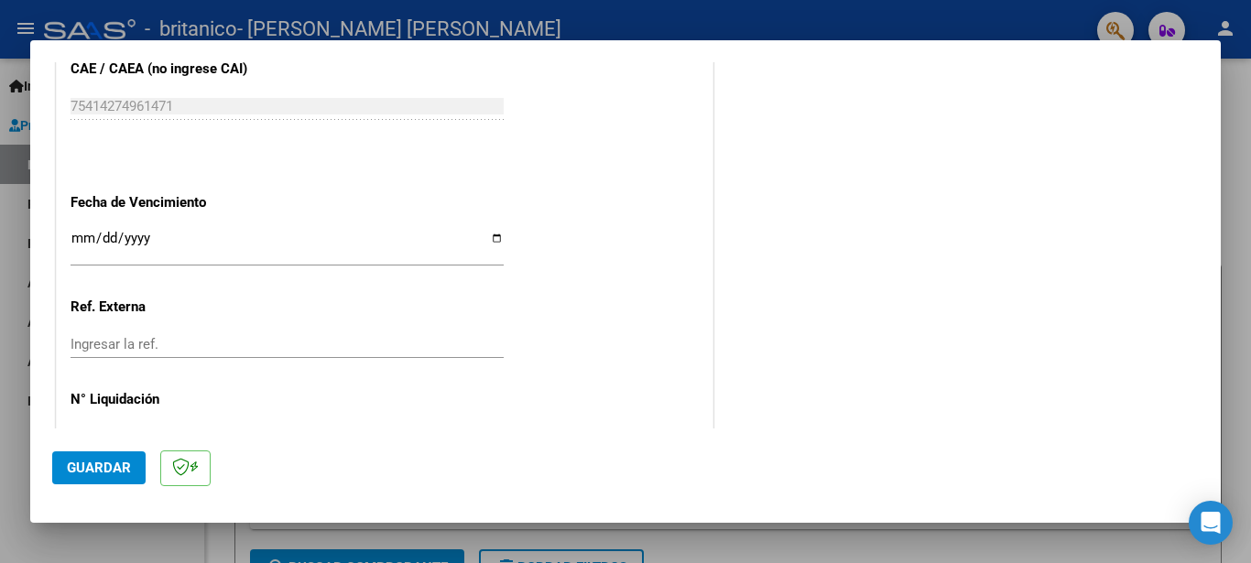
type input "202509"
click at [493, 234] on input "Ingresar la fecha" at bounding box center [287, 245] width 433 height 29
type input "[DATE]"
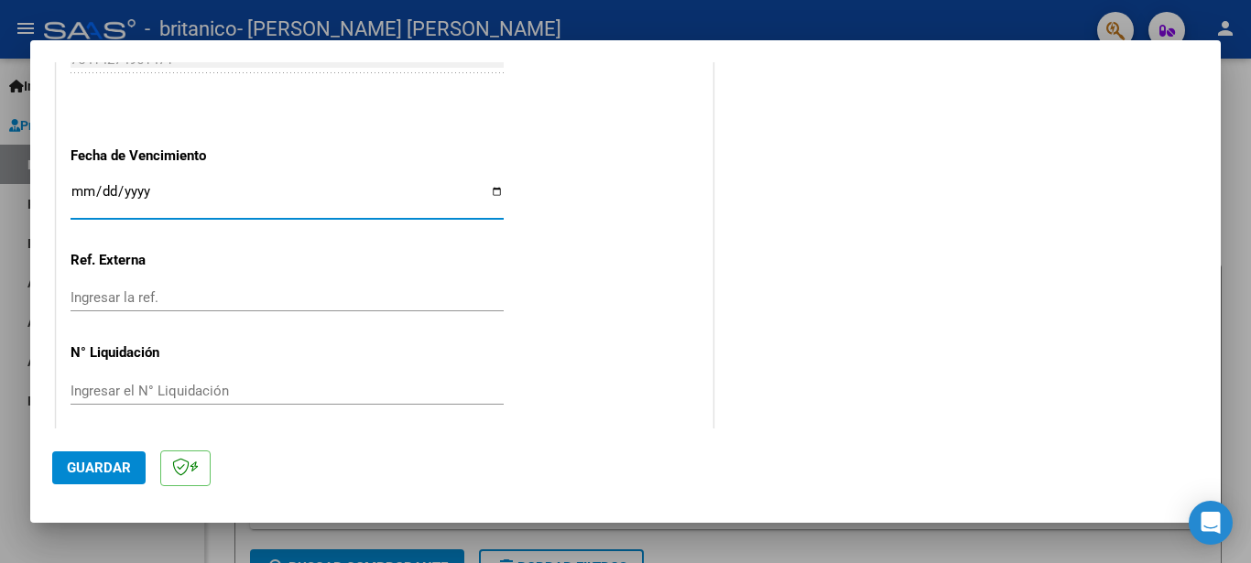
scroll to position [1246, 0]
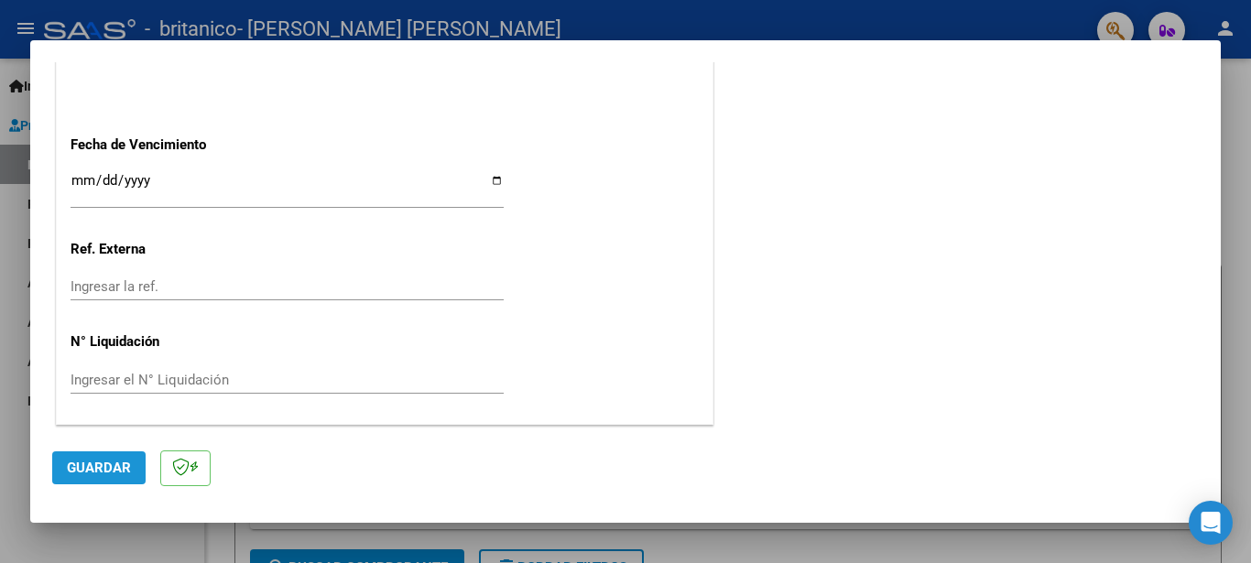
click at [87, 462] on span "Guardar" at bounding box center [99, 468] width 64 height 16
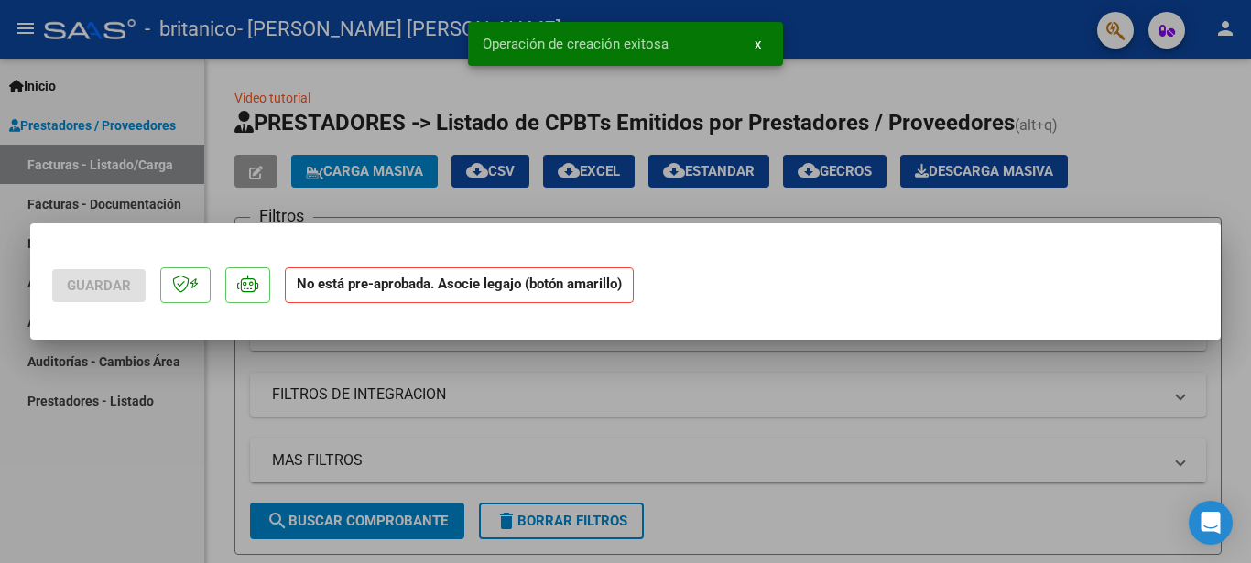
scroll to position [0, 0]
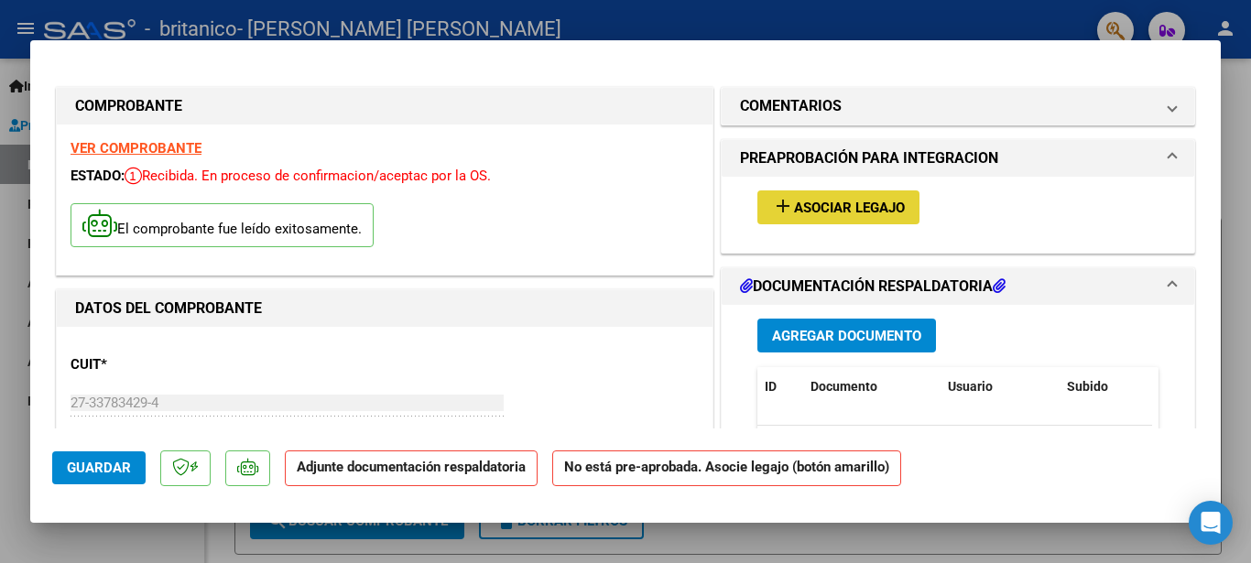
click at [842, 205] on span "Asociar Legajo" at bounding box center [849, 208] width 111 height 16
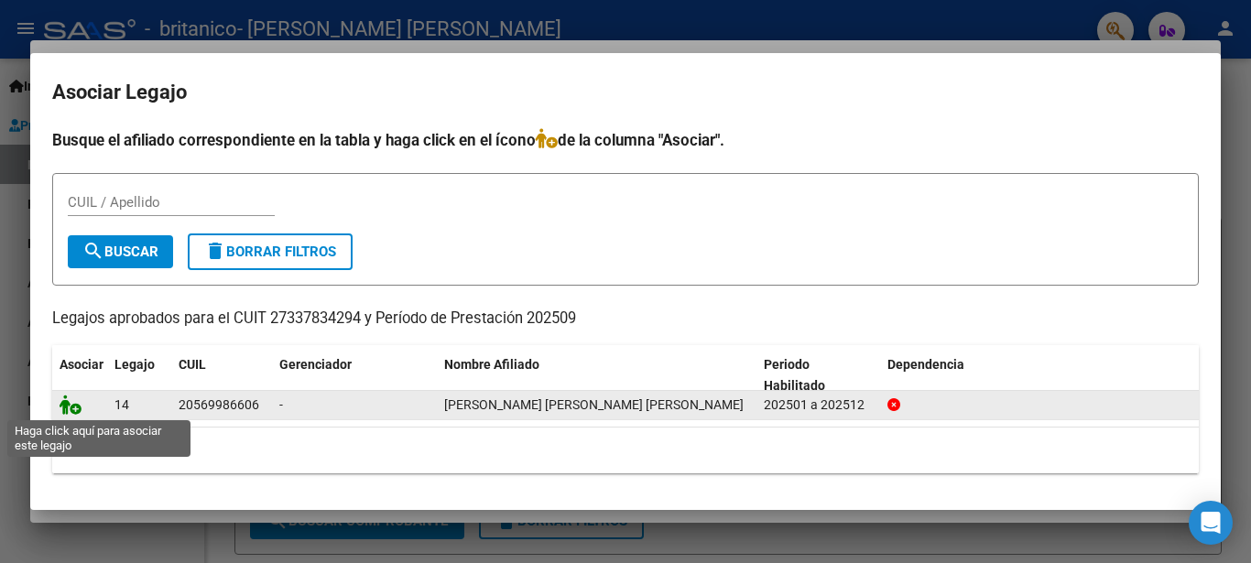
click at [78, 409] on icon at bounding box center [71, 405] width 22 height 20
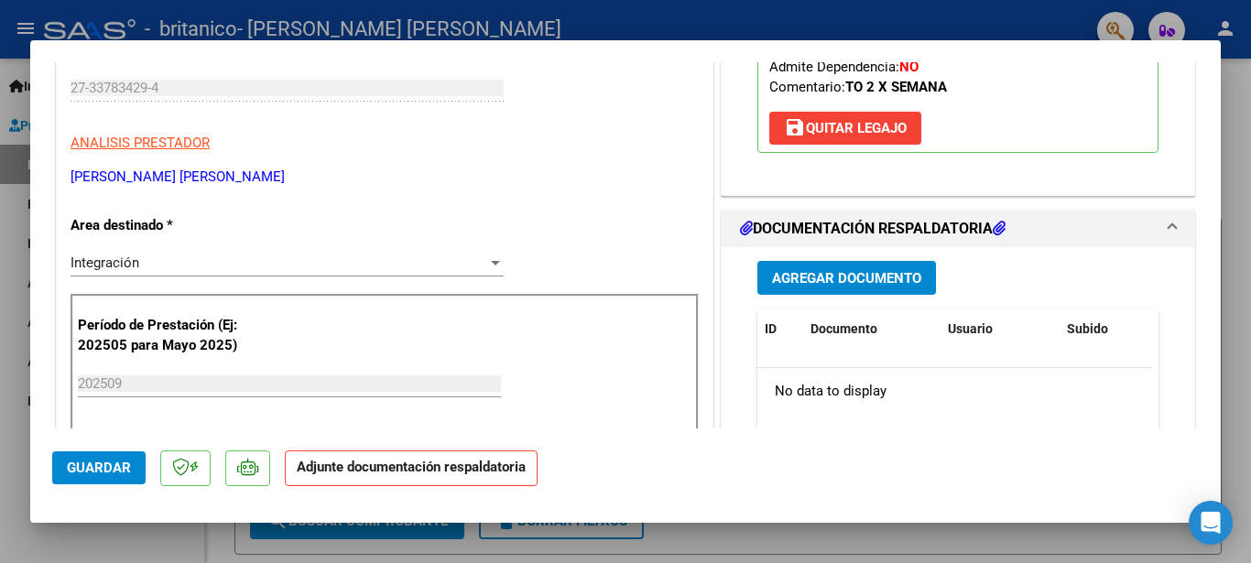
scroll to position [366, 0]
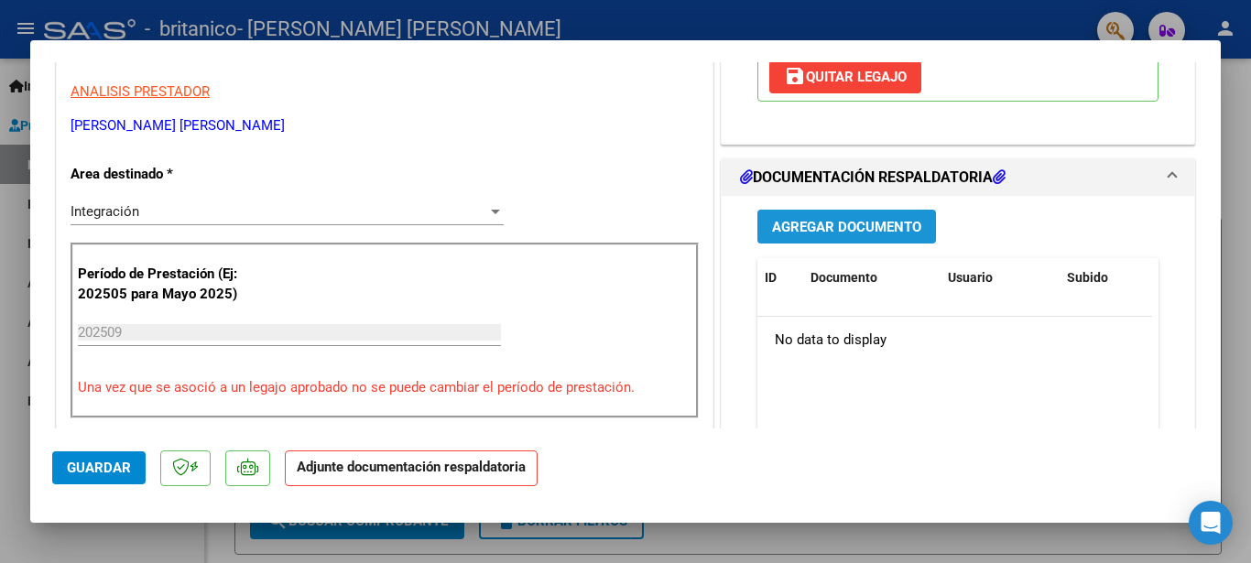
click at [878, 219] on span "Agregar Documento" at bounding box center [846, 227] width 149 height 16
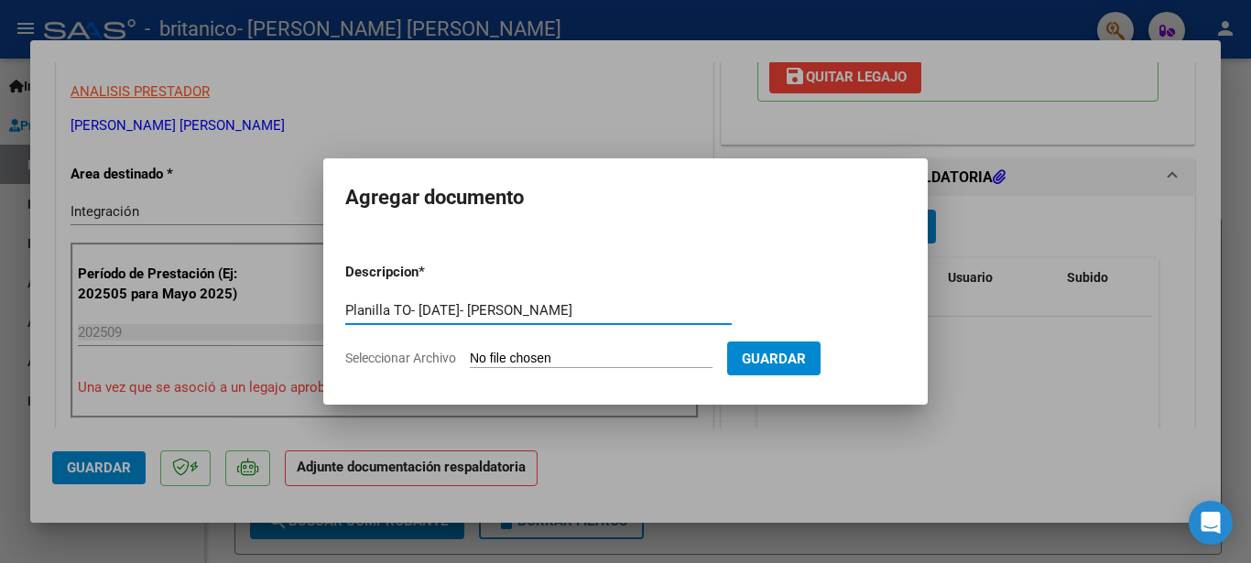
type input "Planilla TO- [DATE]- [PERSON_NAME]"
click at [531, 362] on input "Seleccionar Archivo" at bounding box center [591, 359] width 243 height 17
type input "C:\fakepath\Planilla Asistencia TO Septiembre 2025-[PERSON_NAME].pdf"
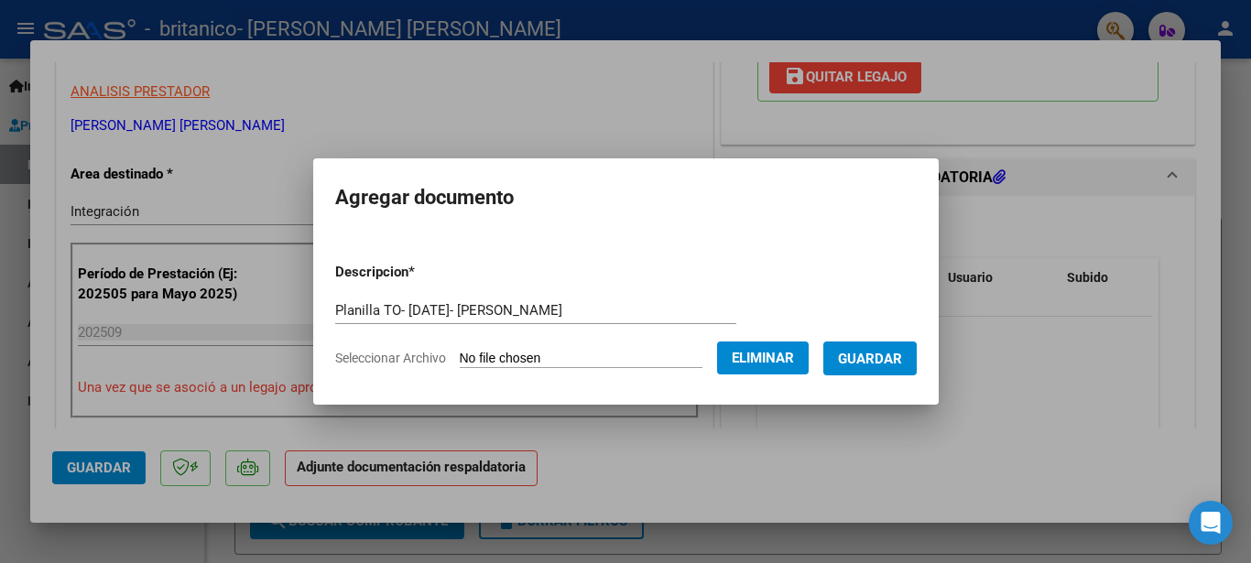
click at [883, 359] on span "Guardar" at bounding box center [870, 359] width 64 height 16
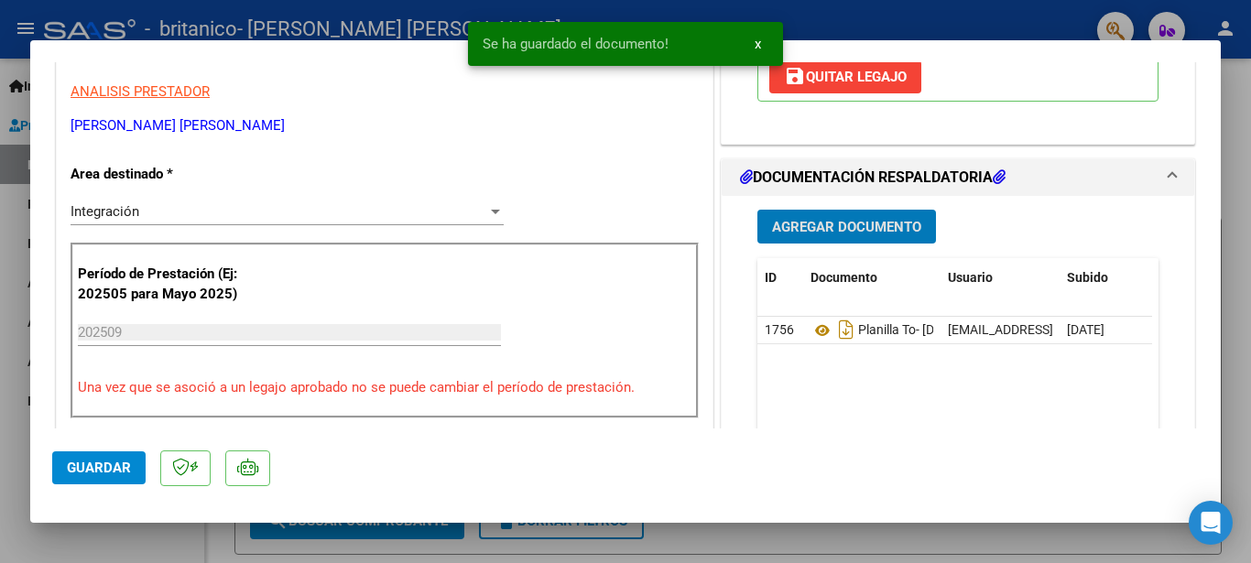
click at [115, 454] on button "Guardar" at bounding box center [98, 468] width 93 height 33
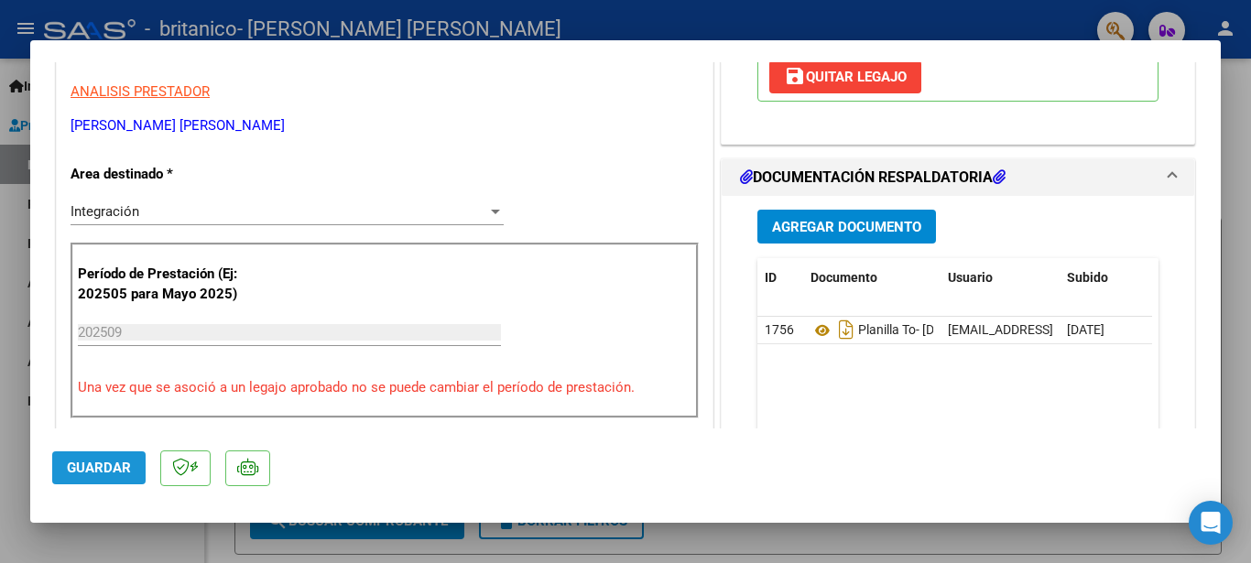
click at [103, 462] on span "Guardar" at bounding box center [99, 468] width 64 height 16
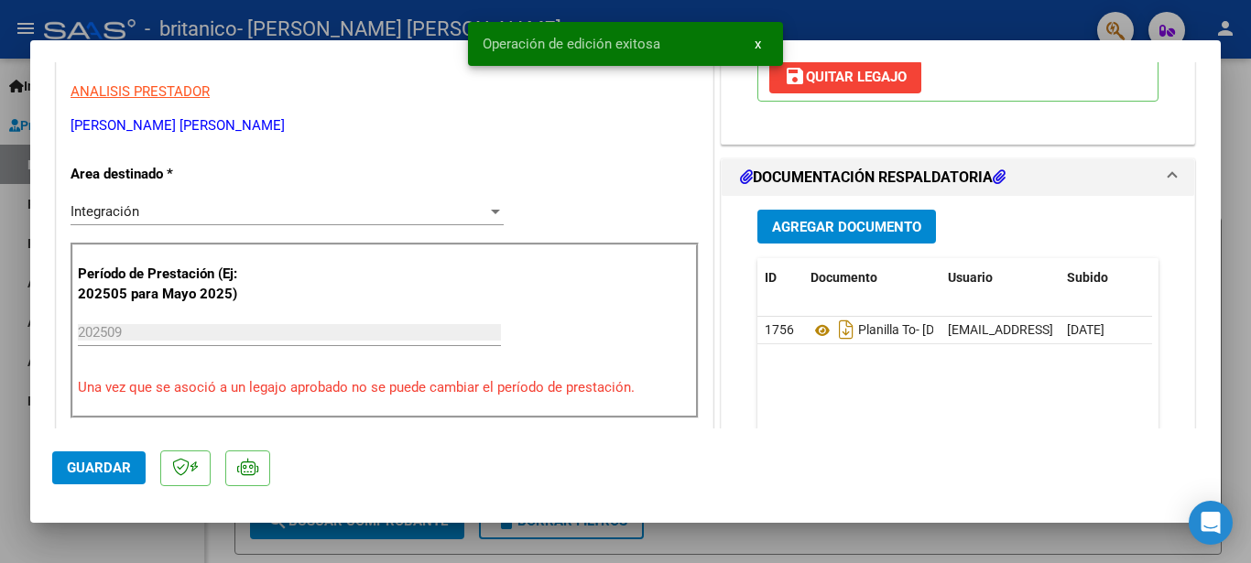
click at [758, 39] on span "x" at bounding box center [758, 44] width 6 height 16
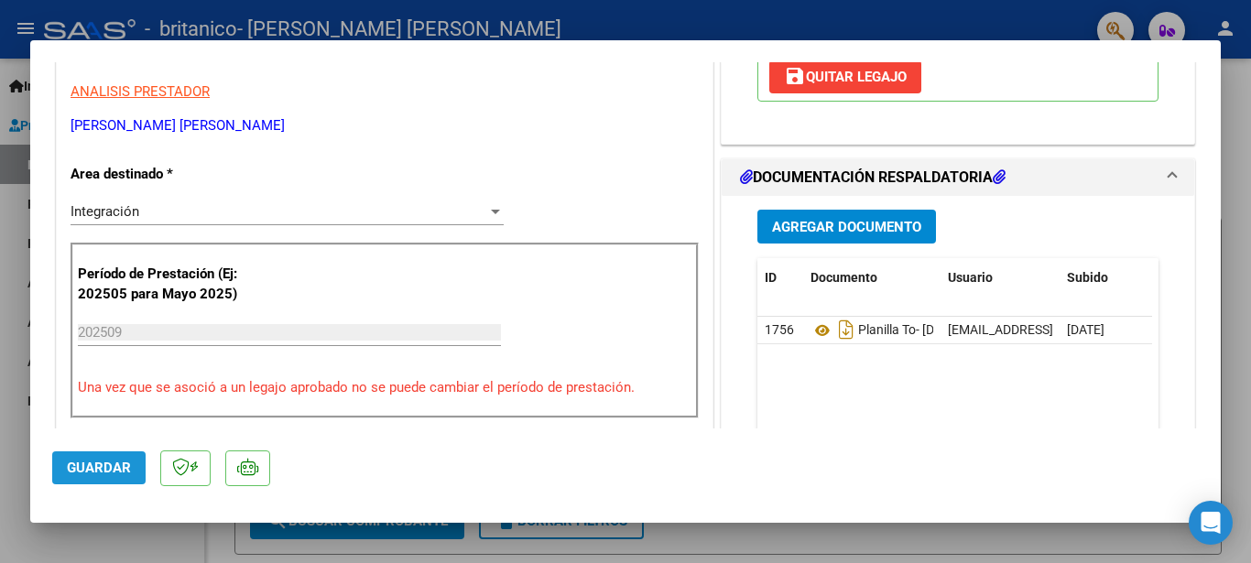
click at [108, 468] on span "Guardar" at bounding box center [99, 468] width 64 height 16
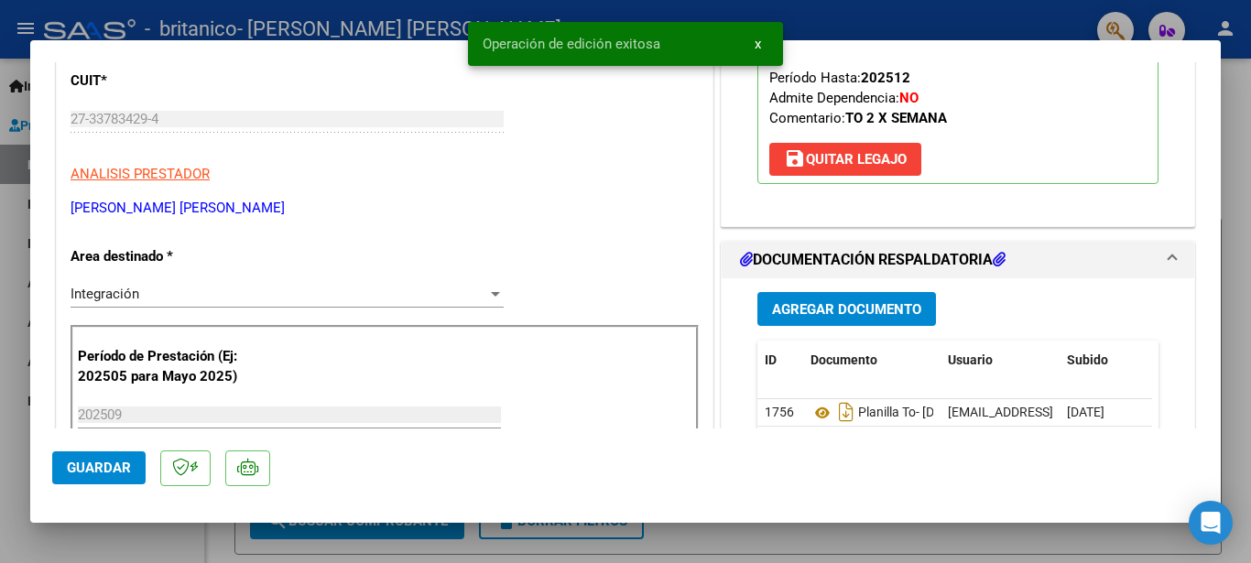
scroll to position [275, 0]
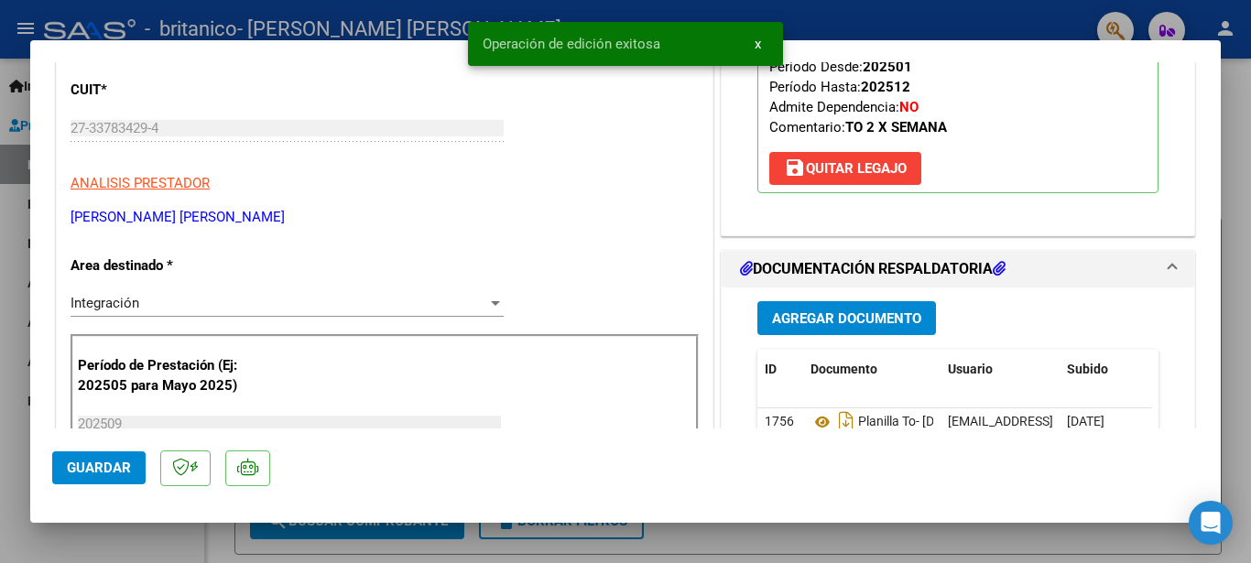
click at [755, 47] on span "x" at bounding box center [758, 44] width 6 height 16
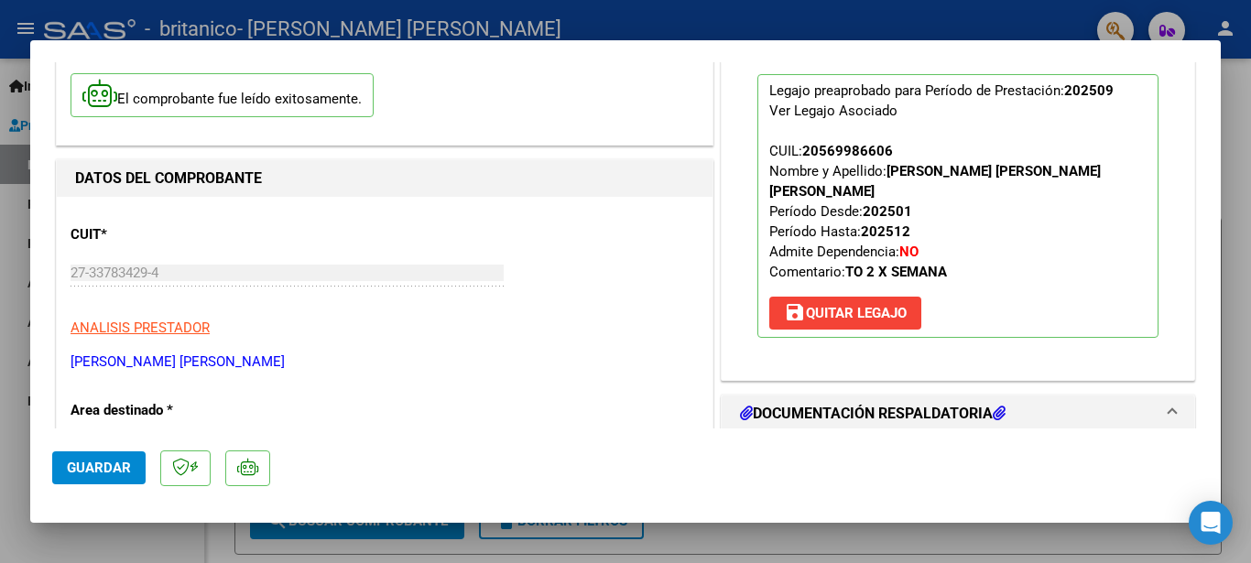
scroll to position [0, 0]
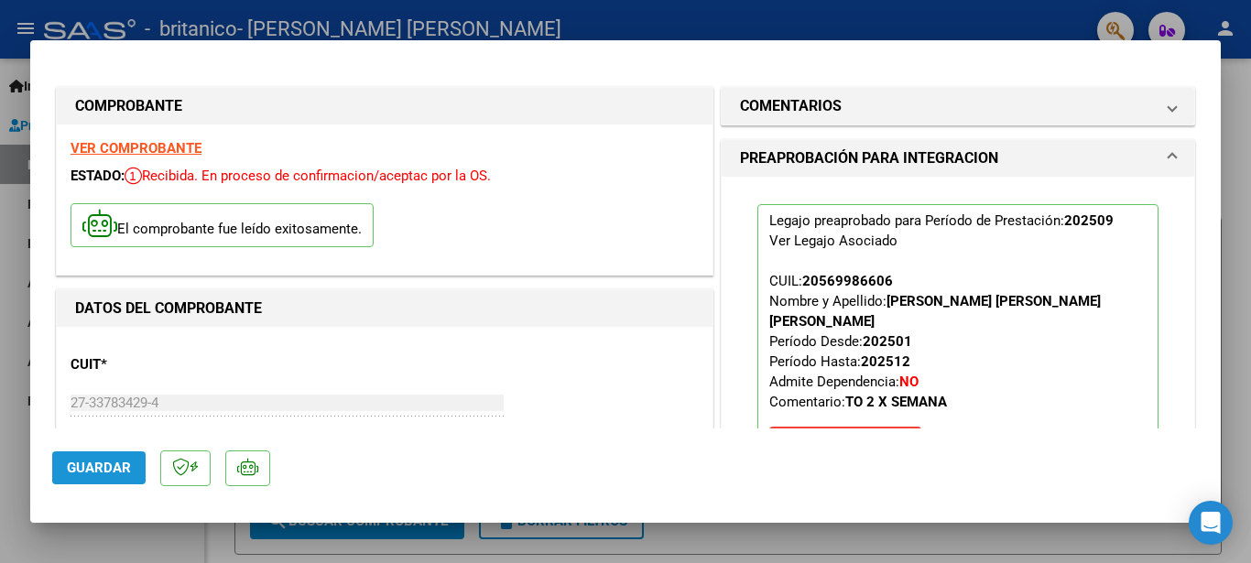
click at [109, 470] on span "Guardar" at bounding box center [99, 468] width 64 height 16
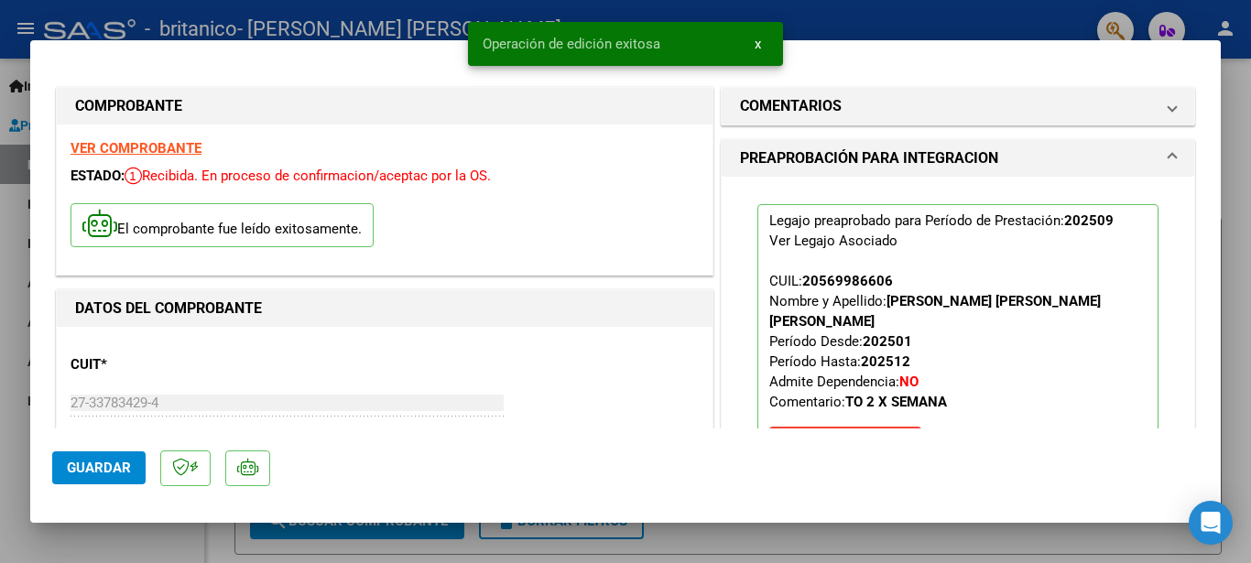
click at [762, 43] on button "x" at bounding box center [758, 43] width 36 height 33
